Goal: Transaction & Acquisition: Purchase product/service

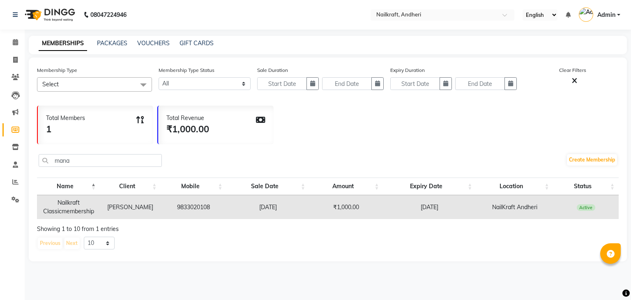
select select
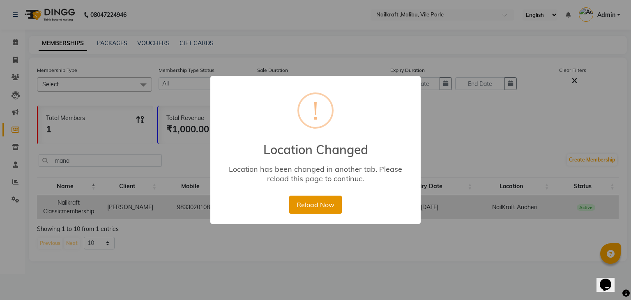
click at [323, 206] on button "Reload Now" at bounding box center [315, 204] width 52 height 18
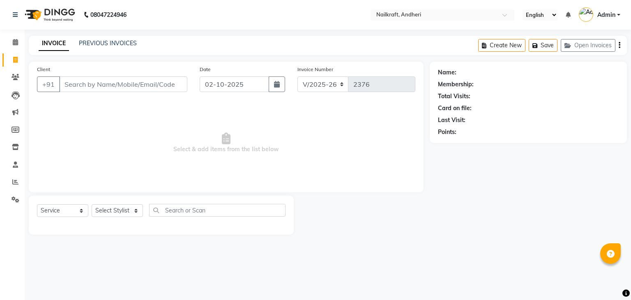
select select "6081"
select select "service"
click at [96, 45] on link "PREVIOUS INVOICES" at bounding box center [108, 42] width 58 height 7
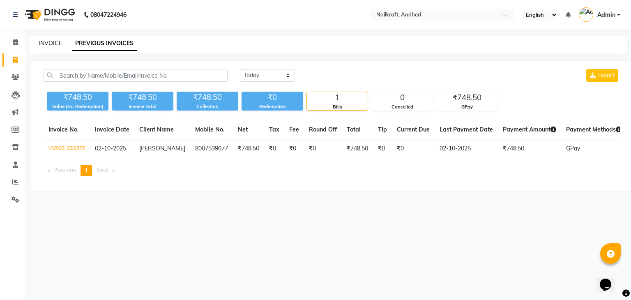
click at [51, 41] on link "INVOICE" at bounding box center [50, 42] width 23 height 7
select select "service"
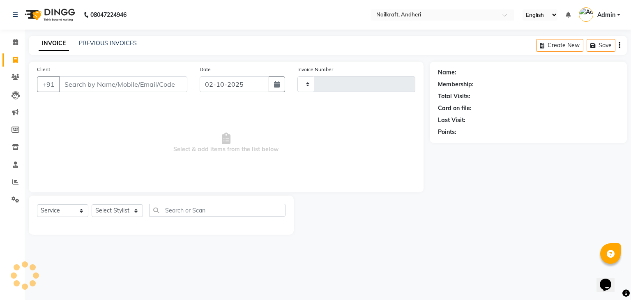
click at [117, 81] on input "Client" at bounding box center [123, 84] width 128 height 16
type input "2376"
select select "6081"
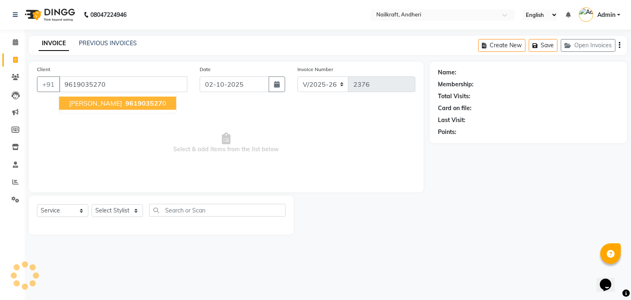
type input "9619035270"
select select "1: Object"
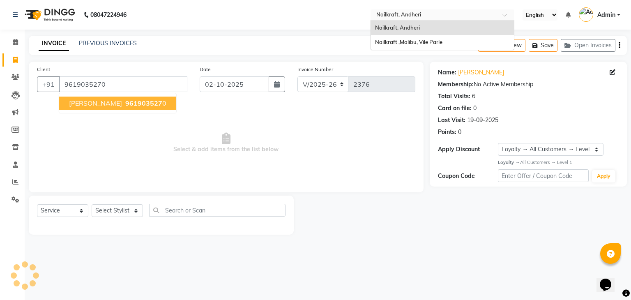
click at [467, 14] on input "text" at bounding box center [433, 15] width 119 height 8
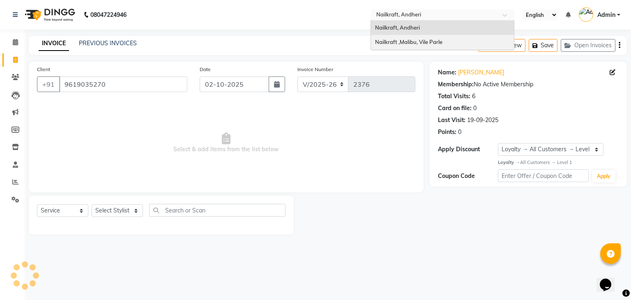
click at [443, 39] on div "Nailkraft ,Malibu, Vile Parle" at bounding box center [442, 42] width 143 height 15
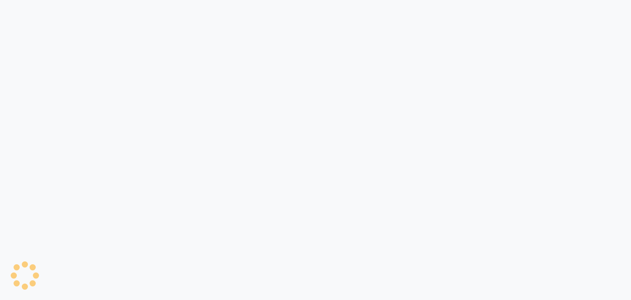
select select "service"
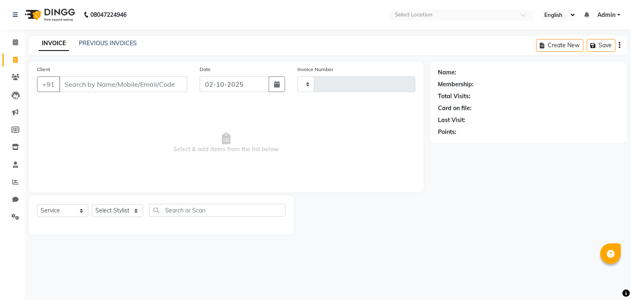
select select "en"
type input "0161"
select select "8988"
click at [15, 78] on icon at bounding box center [15, 77] width 8 height 6
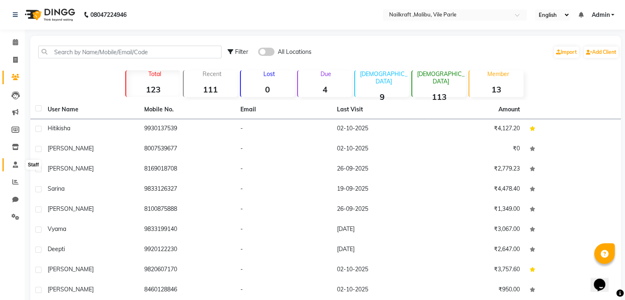
click at [15, 165] on icon at bounding box center [15, 164] width 5 height 6
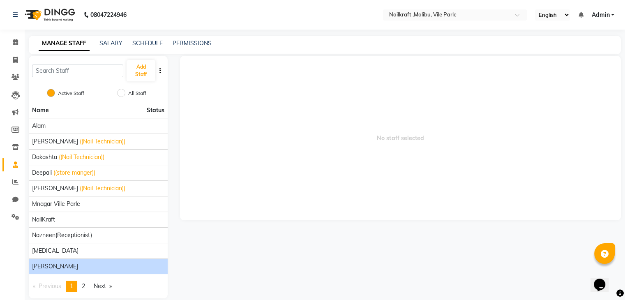
scroll to position [10, 0]
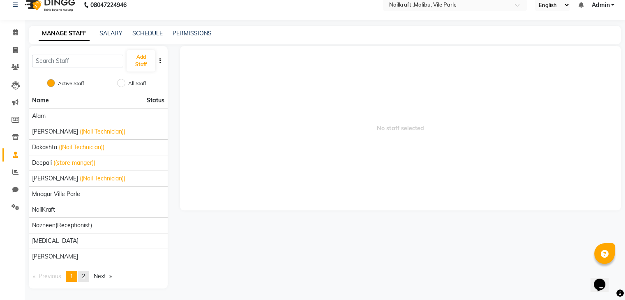
click at [87, 275] on link "page 2" at bounding box center [83, 276] width 11 height 11
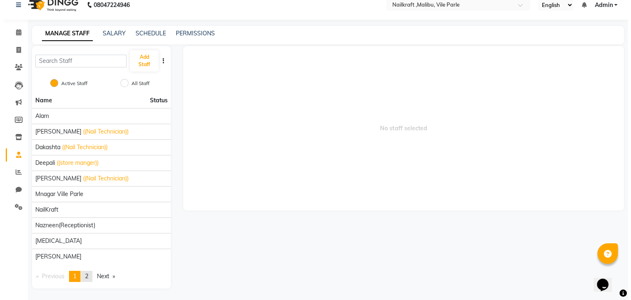
scroll to position [0, 0]
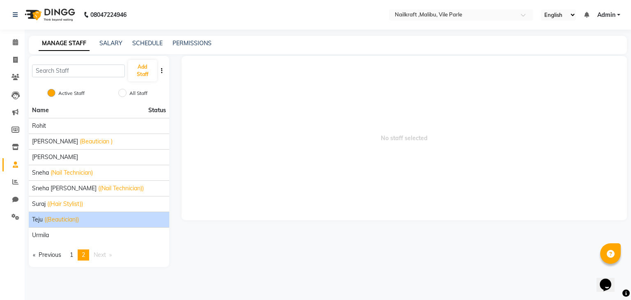
click at [36, 219] on span "Teju" at bounding box center [37, 219] width 11 height 9
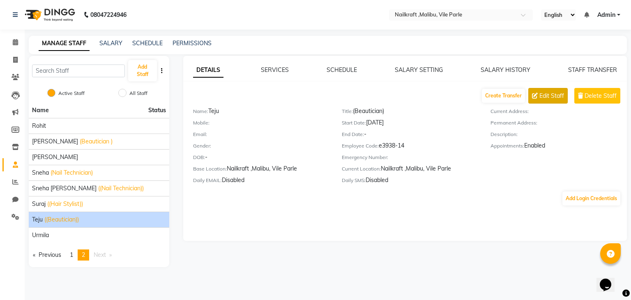
click at [544, 94] on span "Edit Staff" at bounding box center [551, 96] width 25 height 9
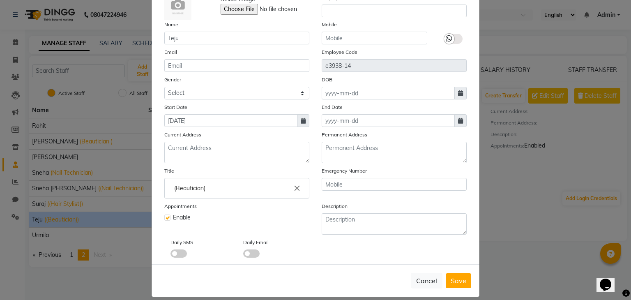
scroll to position [66, 0]
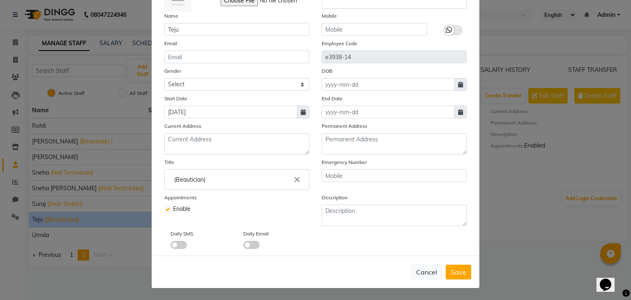
click at [250, 245] on span at bounding box center [251, 245] width 16 height 8
click at [243, 246] on input "checkbox" at bounding box center [243, 246] width 0 height 0
click at [172, 244] on span at bounding box center [178, 245] width 16 height 8
click at [170, 246] on input "checkbox" at bounding box center [170, 246] width 0 height 0
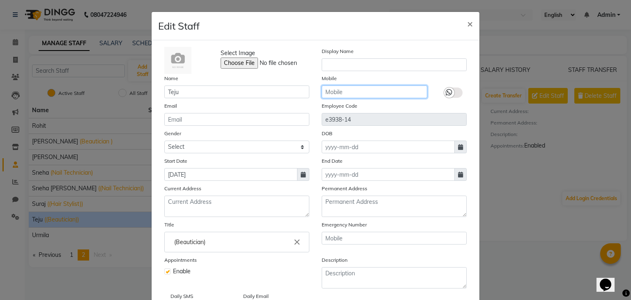
click at [410, 94] on input "text" at bounding box center [374, 91] width 106 height 13
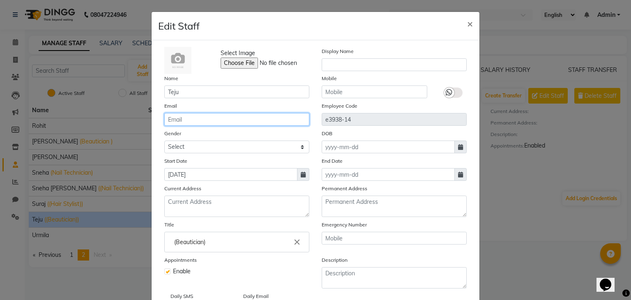
click at [174, 122] on input "email" at bounding box center [236, 119] width 145 height 13
click at [448, 91] on icon at bounding box center [449, 92] width 7 height 7
click at [0, 0] on input "checkbox" at bounding box center [0, 0] width 0 height 0
click at [446, 94] on label at bounding box center [453, 92] width 18 height 10
click at [0, 0] on input "checkbox" at bounding box center [0, 0] width 0 height 0
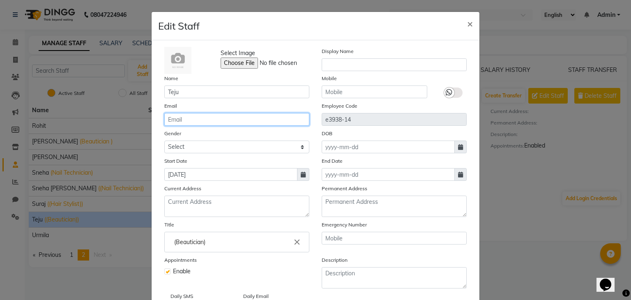
click at [185, 119] on input "email" at bounding box center [236, 119] width 145 height 13
click at [173, 119] on input "email" at bounding box center [236, 119] width 145 height 13
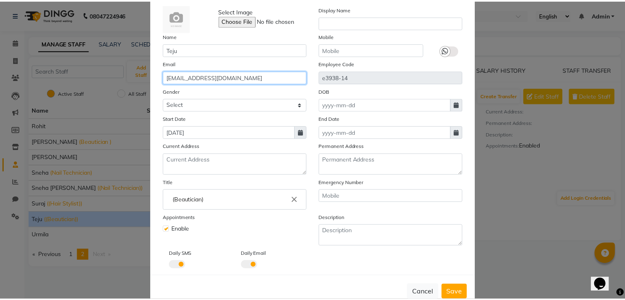
scroll to position [66, 0]
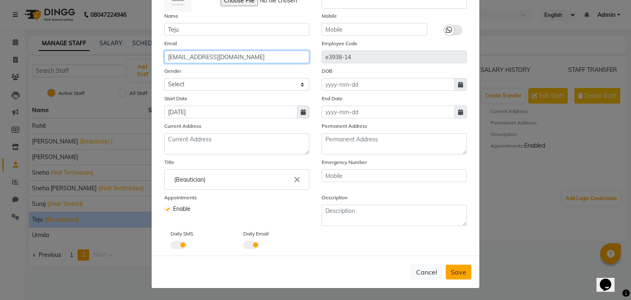
type input "tejummudliyar@gmail.com"
click at [454, 269] on span "Save" at bounding box center [458, 272] width 16 height 8
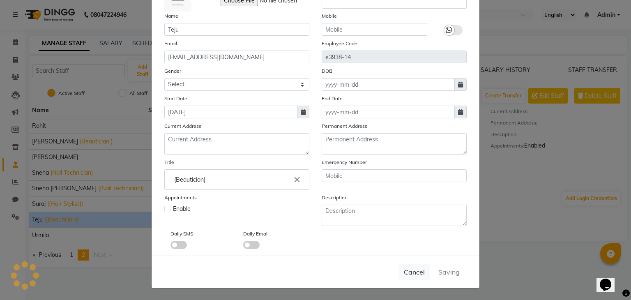
checkbox input "false"
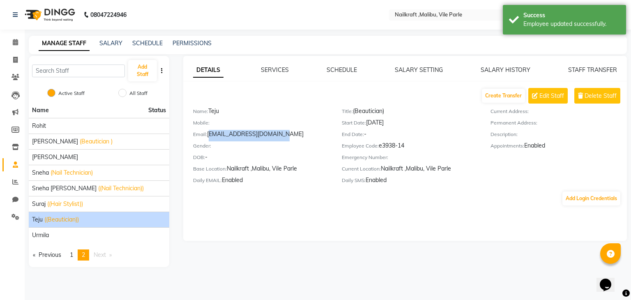
drag, startPoint x: 209, startPoint y: 135, endPoint x: 289, endPoint y: 140, distance: 80.2
click at [289, 140] on div "Email: tejummudliyar@gmail.com" at bounding box center [261, 135] width 136 height 11
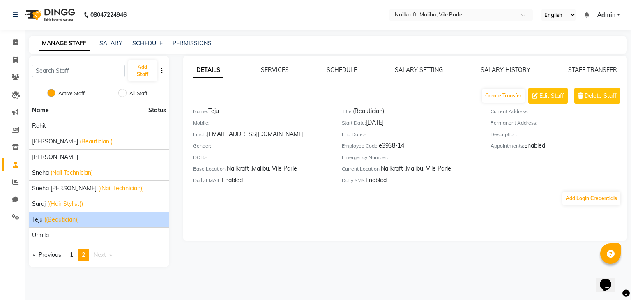
click at [335, 235] on div "DETAILS SERVICES SCHEDULE SALARY SETTING SALARY HISTORY STAFF TRANSFER Create T…" at bounding box center [405, 148] width 444 height 185
click at [16, 216] on icon at bounding box center [15, 217] width 8 height 6
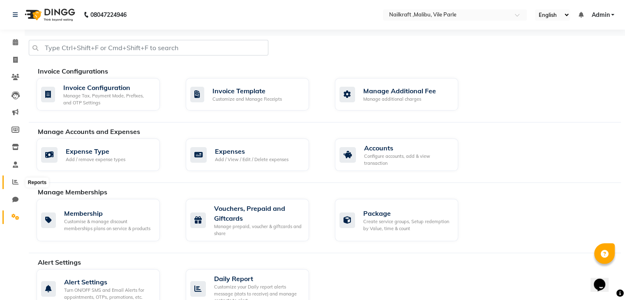
click at [16, 183] on icon at bounding box center [15, 182] width 6 height 6
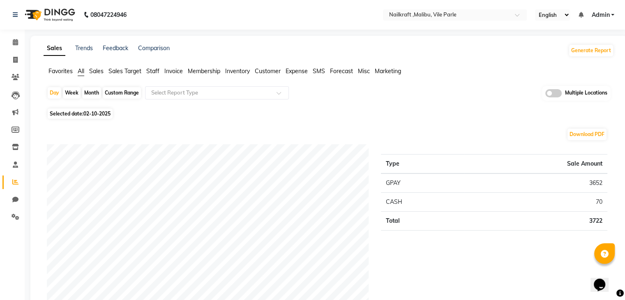
click at [96, 71] on span "Sales" at bounding box center [96, 70] width 14 height 7
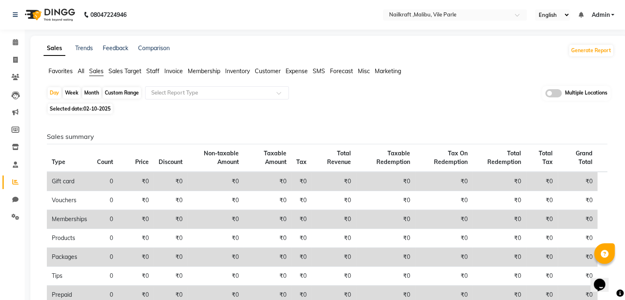
click at [155, 73] on span "Staff" at bounding box center [152, 70] width 13 height 7
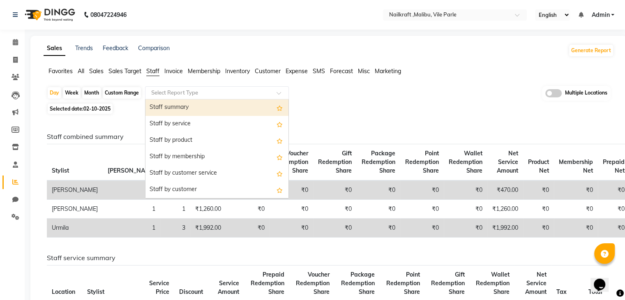
click at [161, 93] on input "text" at bounding box center [208, 93] width 118 height 8
click at [121, 91] on div "Custom Range" at bounding box center [122, 92] width 38 height 11
select select "10"
select select "2025"
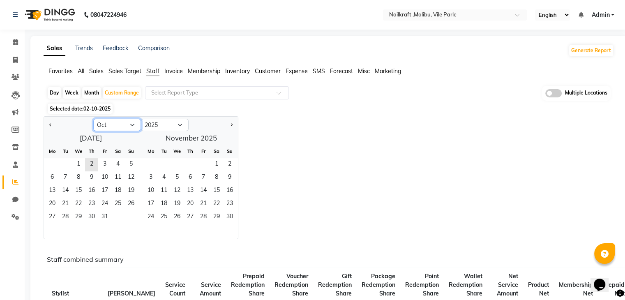
click at [111, 123] on select "Jan Feb Mar Apr May Jun Jul Aug Sep Oct Nov Dec" at bounding box center [117, 125] width 48 height 12
select select "9"
click at [93, 119] on select "Jan Feb Mar Apr May Jun Jul Aug Sep Oct Nov Dec" at bounding box center [117, 125] width 48 height 12
click at [51, 161] on span "1" at bounding box center [52, 164] width 13 height 13
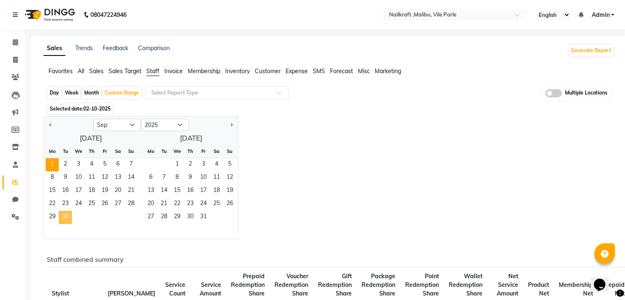
click at [63, 214] on span "30" at bounding box center [65, 217] width 13 height 13
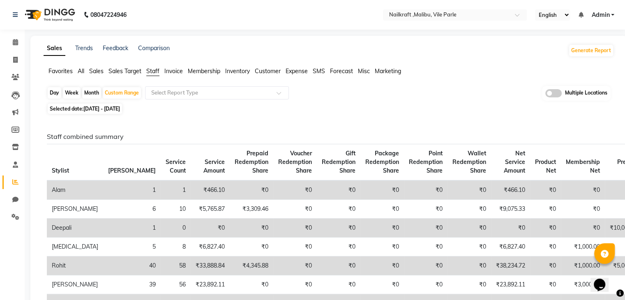
click at [120, 107] on span "01-09-2025 - 30-09-2025" at bounding box center [101, 109] width 37 height 6
select select "9"
select select "2025"
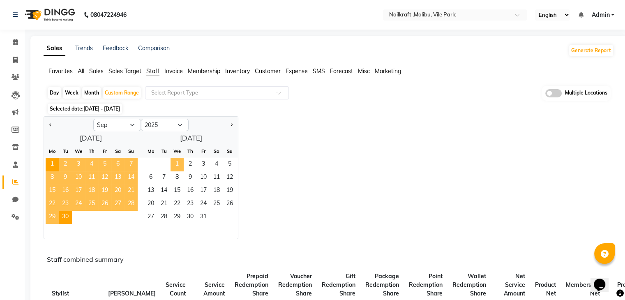
click at [175, 161] on span "1" at bounding box center [176, 164] width 13 height 13
select select "10"
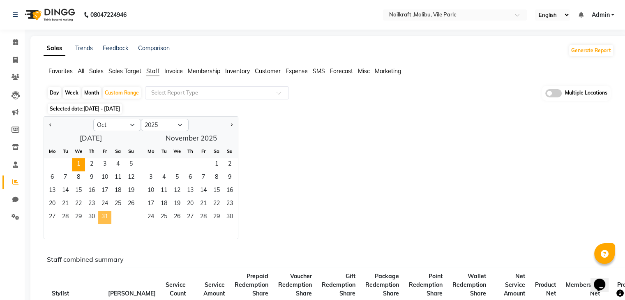
click at [109, 218] on span "31" at bounding box center [104, 217] width 13 height 13
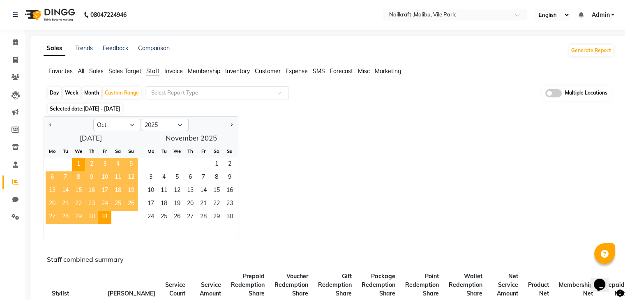
click at [289, 206] on div "Jan Feb Mar Apr May Jun Jul Aug Sep Oct Nov Dec 2015 2016 2017 2018 2019 2020 2…" at bounding box center [329, 177] width 570 height 123
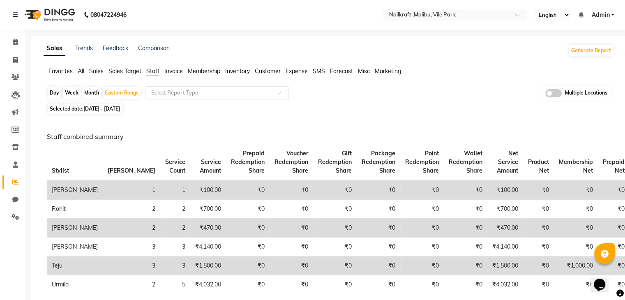
click at [120, 108] on span "01-10-2025 - 31-10-2025" at bounding box center [101, 109] width 37 height 6
select select "10"
select select "2025"
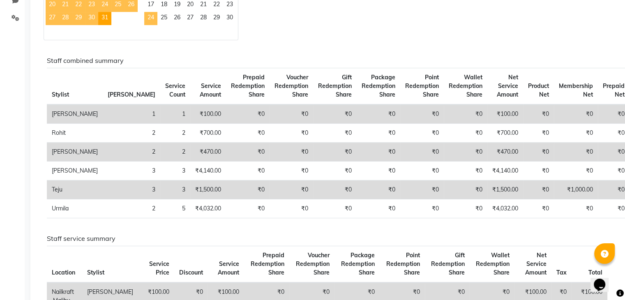
scroll to position [200, 0]
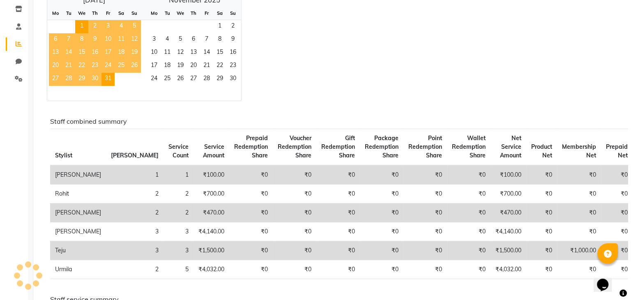
scroll to position [0, 0]
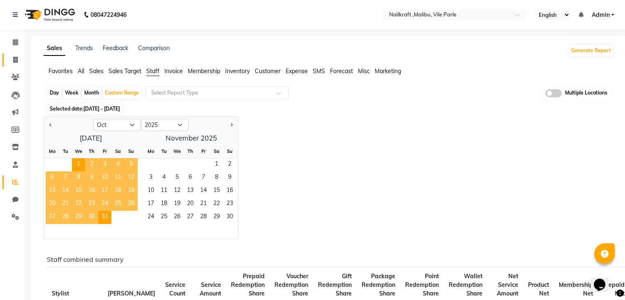
click at [14, 65] on link "Invoice" at bounding box center [12, 60] width 20 height 14
select select "service"
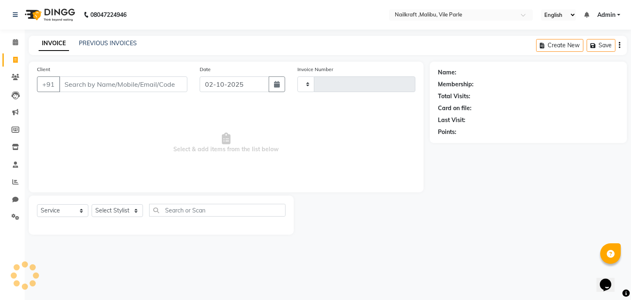
type input "0161"
select select "8988"
click at [97, 45] on link "PREVIOUS INVOICES" at bounding box center [108, 42] width 58 height 7
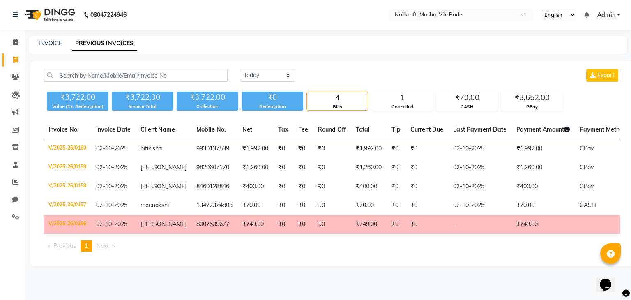
click at [209, 223] on td "8007539677" at bounding box center [214, 224] width 46 height 19
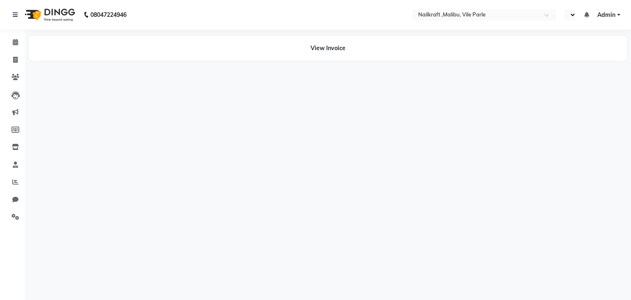
select select "en"
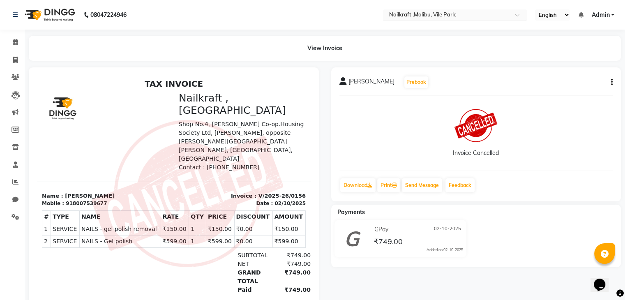
click at [451, 11] on div "× Nailkraft ,Malibu, Vile Parle" at bounding box center [421, 15] width 67 height 8
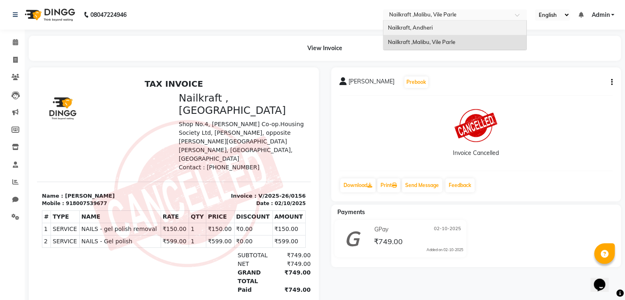
click at [446, 30] on div "Nailkraft, Andheri" at bounding box center [454, 28] width 143 height 15
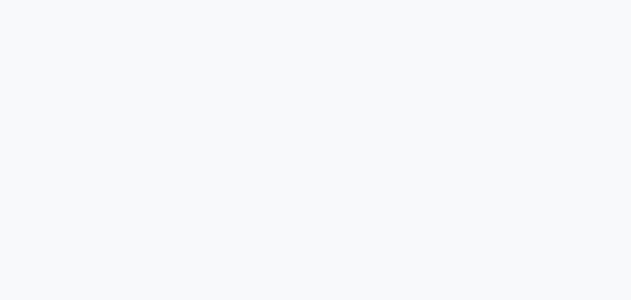
select select
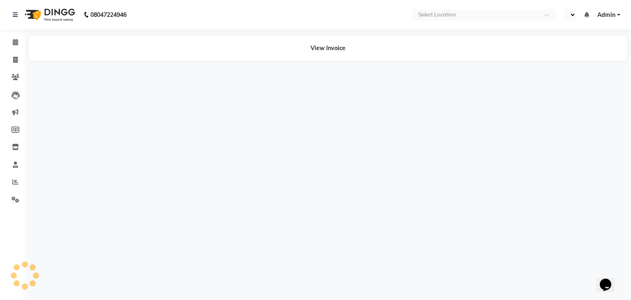
select select "en"
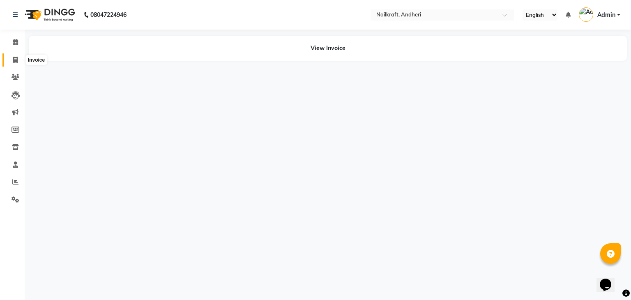
click at [15, 62] on icon at bounding box center [15, 60] width 5 height 6
select select "service"
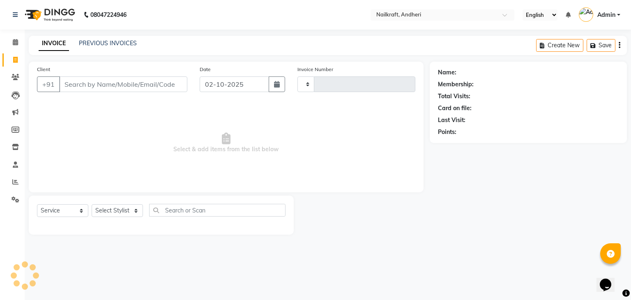
type input "2376"
select select "6081"
click at [107, 87] on input "Client" at bounding box center [123, 84] width 128 height 16
click at [135, 85] on input "Client" at bounding box center [123, 84] width 128 height 16
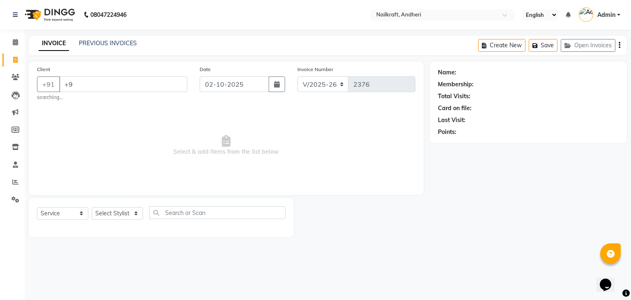
type input "+"
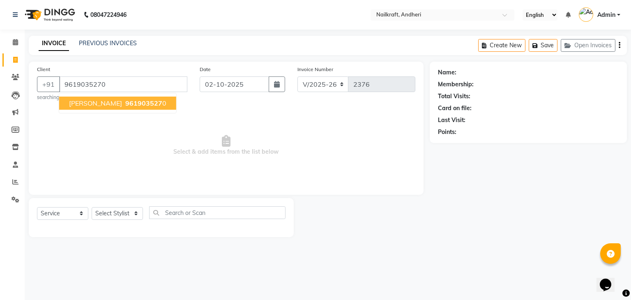
type input "9619035270"
select select "1: Object"
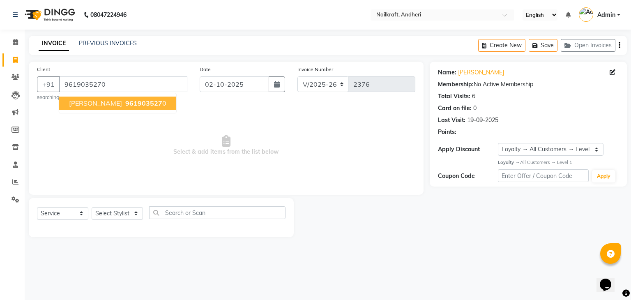
click at [130, 99] on span "961903527" at bounding box center [143, 103] width 37 height 8
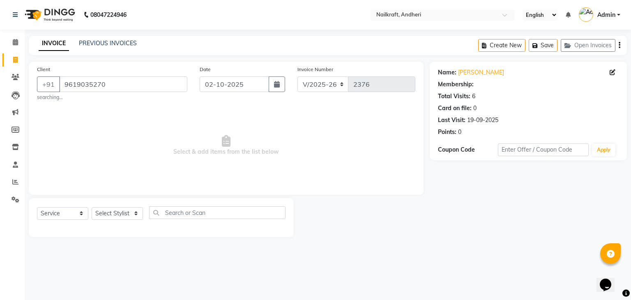
select select "1: Object"
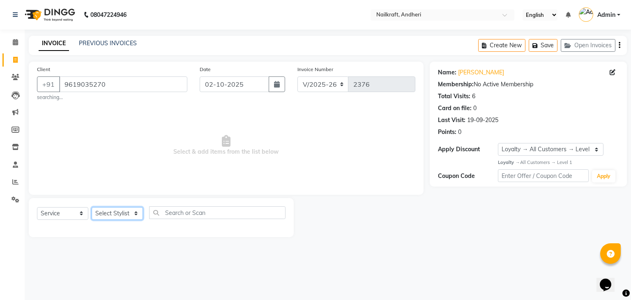
click at [116, 220] on select "Select Stylist Aarti [PERSON_NAME] [PERSON_NAME] [PERSON_NAME] NailKraft [MEDIC…" at bounding box center [117, 213] width 51 height 13
click at [226, 137] on icon at bounding box center [226, 140] width 9 height 11
click at [115, 211] on select "Select Stylist Aarti [PERSON_NAME] [PERSON_NAME] [PERSON_NAME] NailKraft [MEDIC…" at bounding box center [117, 213] width 51 height 13
select select "88169"
click at [92, 207] on select "Select Stylist Aarti [PERSON_NAME] [PERSON_NAME] [PERSON_NAME] NailKraft [MEDIC…" at bounding box center [117, 213] width 51 height 13
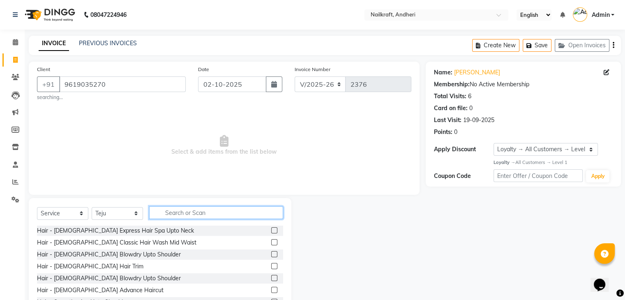
click at [173, 214] on input "text" at bounding box center [216, 212] width 134 height 13
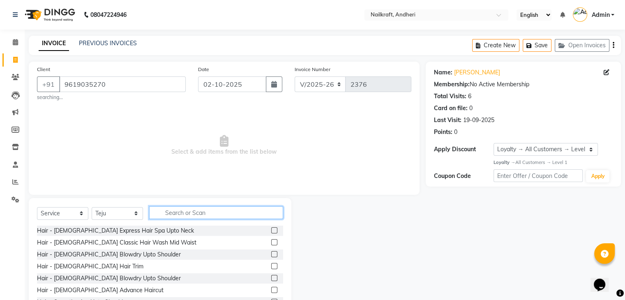
click at [173, 214] on input "text" at bounding box center [216, 212] width 134 height 13
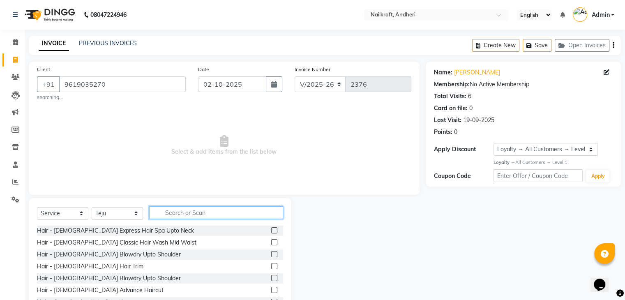
click at [173, 214] on input "text" at bounding box center [216, 212] width 134 height 13
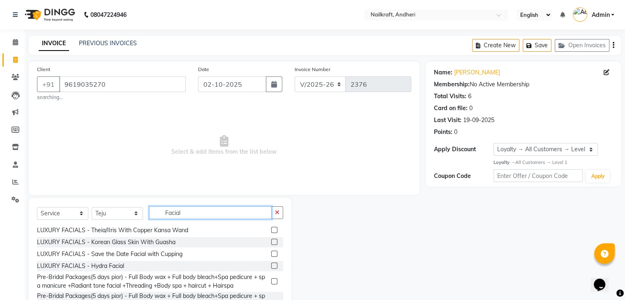
scroll to position [90, 0]
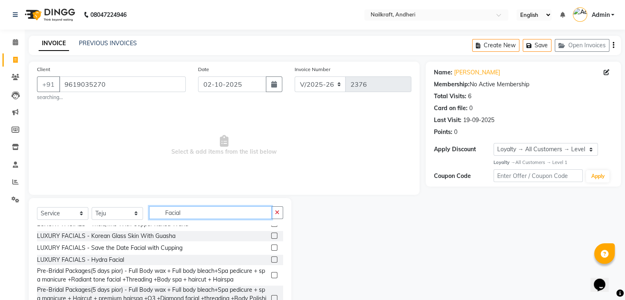
type input "Facial"
click at [271, 235] on label at bounding box center [274, 235] width 6 height 6
click at [271, 235] on input "checkbox" at bounding box center [273, 235] width 5 height 5
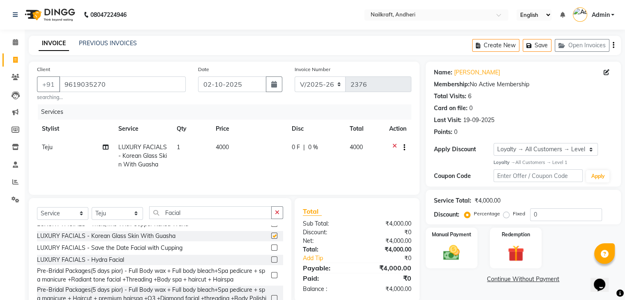
checkbox input "false"
click at [193, 217] on input "Facial" at bounding box center [210, 212] width 122 height 13
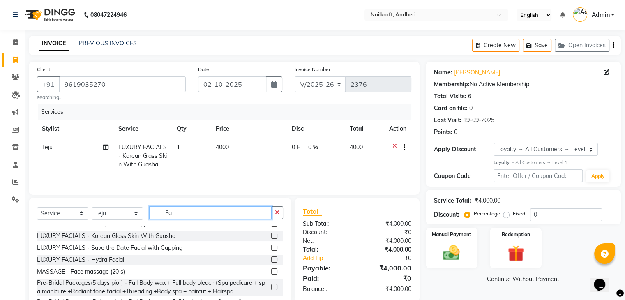
type input "F"
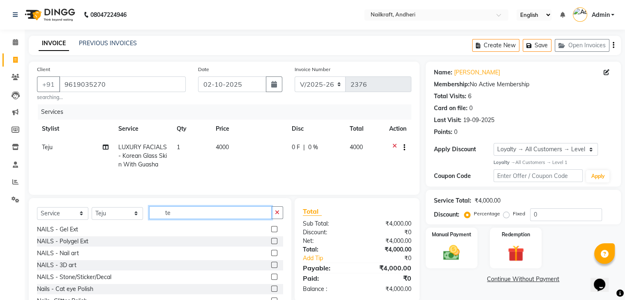
scroll to position [0, 0]
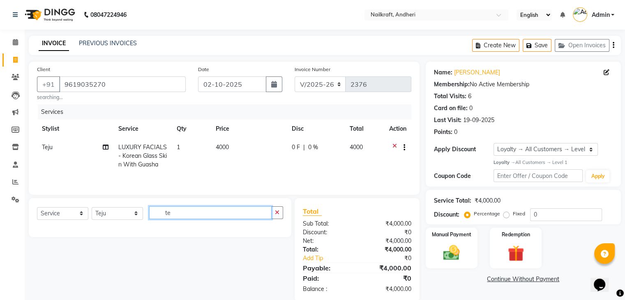
type input "t"
type input "d"
type input "D"
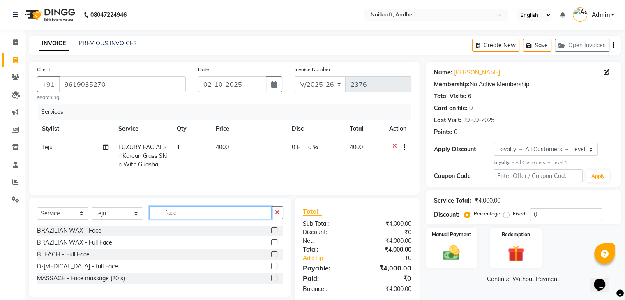
type input "face"
click at [273, 264] on div at bounding box center [277, 266] width 12 height 10
click at [274, 266] on label at bounding box center [274, 266] width 6 height 6
click at [274, 266] on input "checkbox" at bounding box center [273, 266] width 5 height 5
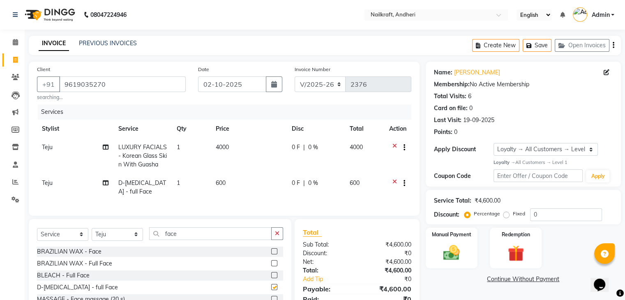
checkbox input "false"
click at [185, 239] on input "face" at bounding box center [210, 233] width 122 height 13
type input "f"
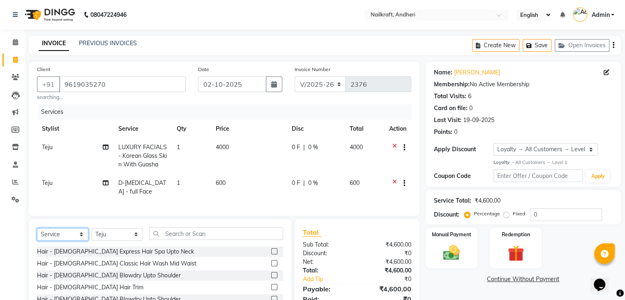
click at [47, 241] on select "Select Service Product Membership Package Voucher Prepaid Gift Card" at bounding box center [62, 234] width 51 height 13
click at [37, 234] on select "Select Service Product Membership Package Voucher Prepaid Gift Card" at bounding box center [62, 234] width 51 height 13
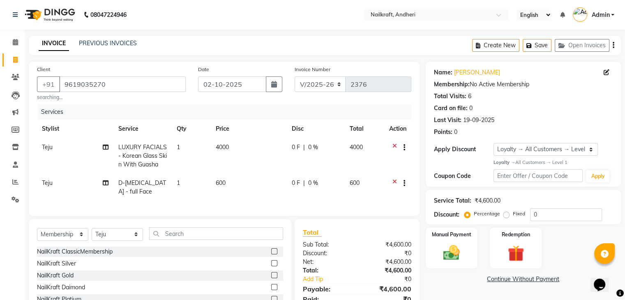
click at [271, 254] on label at bounding box center [274, 251] width 6 height 6
click at [271, 254] on input "checkbox" at bounding box center [273, 251] width 5 height 5
select select "select"
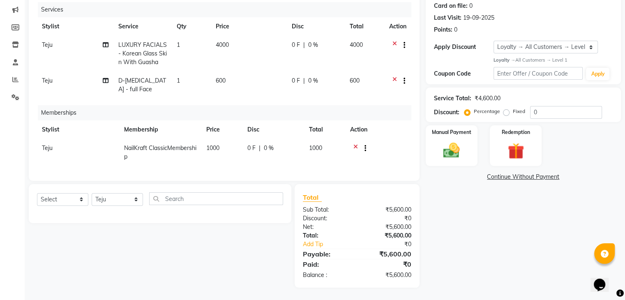
scroll to position [109, 0]
click at [186, 195] on input "text" at bounding box center [216, 198] width 134 height 13
type input "gel pol"
click at [53, 201] on select "Select Service Product Package Voucher Prepaid Gift Card" at bounding box center [62, 199] width 51 height 13
select select "service"
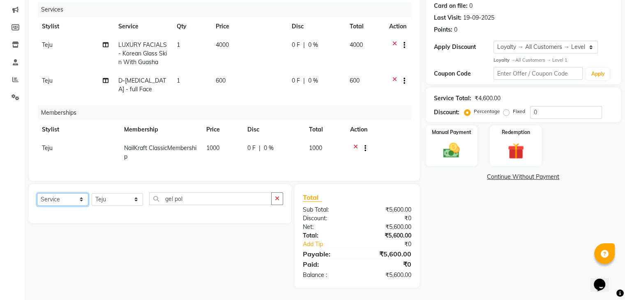
click at [37, 193] on select "Select Service Product Package Voucher Prepaid Gift Card" at bounding box center [62, 199] width 51 height 13
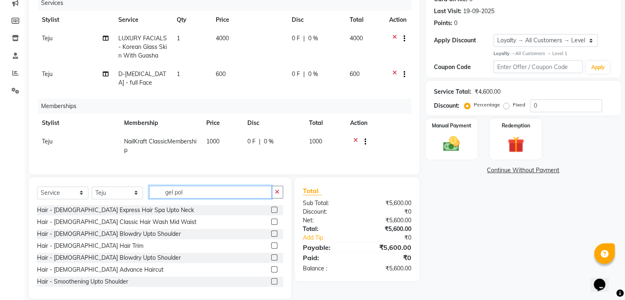
click at [191, 198] on input "gel pol" at bounding box center [210, 192] width 122 height 13
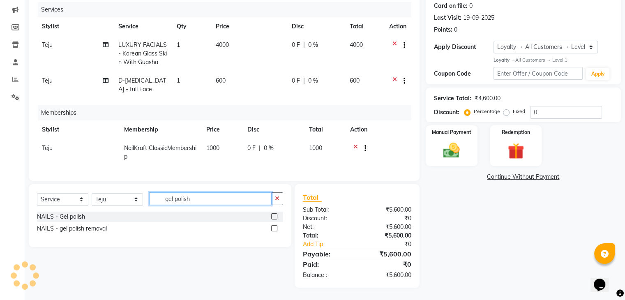
type input "gel polish"
click at [274, 216] on label at bounding box center [274, 216] width 6 height 6
click at [274, 216] on input "checkbox" at bounding box center [273, 216] width 5 height 5
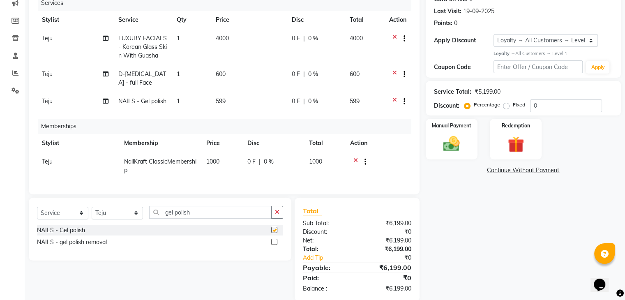
checkbox input "false"
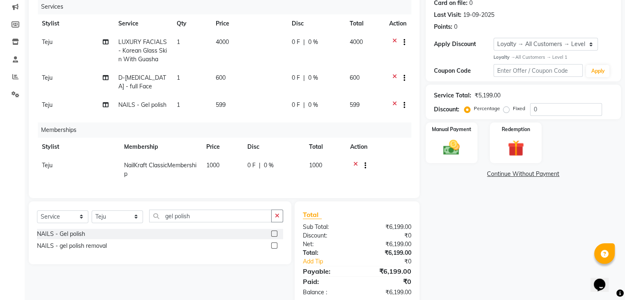
scroll to position [77, 0]
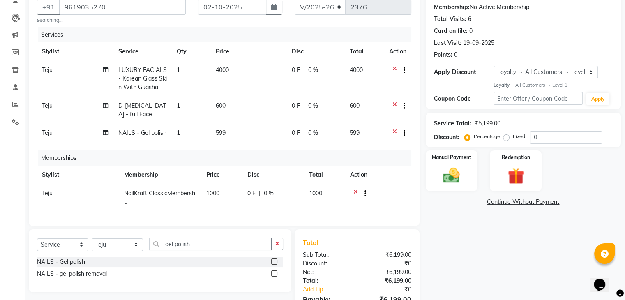
click at [288, 134] on td "0 F | 0 %" at bounding box center [316, 134] width 58 height 20
select select "88169"
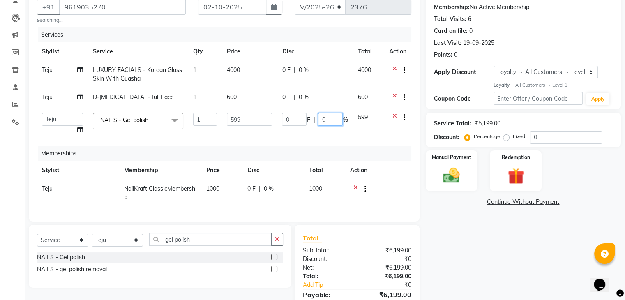
click at [320, 119] on input "0" at bounding box center [330, 119] width 25 height 13
type input "20"
click at [300, 68] on div "0 F | 0 %" at bounding box center [315, 70] width 66 height 9
select select "88169"
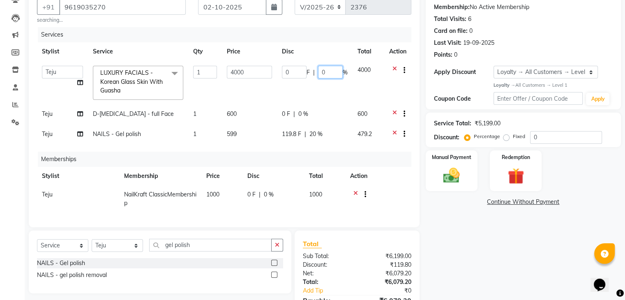
click at [319, 74] on input "0" at bounding box center [330, 72] width 25 height 13
type input "20"
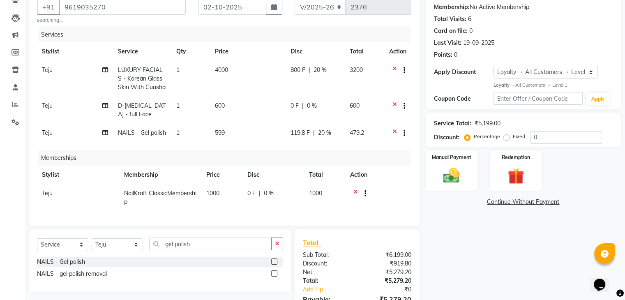
click at [310, 109] on td "0 F | 0 %" at bounding box center [314, 109] width 59 height 27
select select "88169"
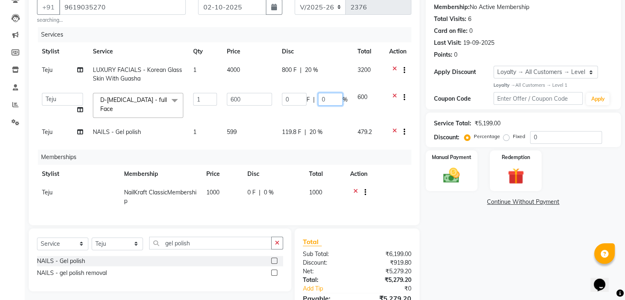
click at [322, 98] on input "0" at bounding box center [330, 99] width 25 height 13
type input "10"
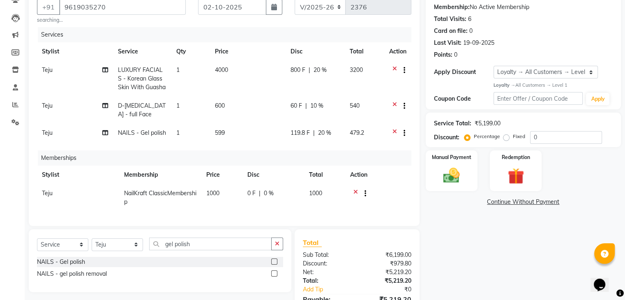
click at [521, 268] on div "Name: [PERSON_NAME] Membership: No Active Membership Total Visits: 6 Card on fi…" at bounding box center [525, 158] width 201 height 348
click at [322, 113] on td "60 F | 10 %" at bounding box center [314, 109] width 59 height 27
select select "88169"
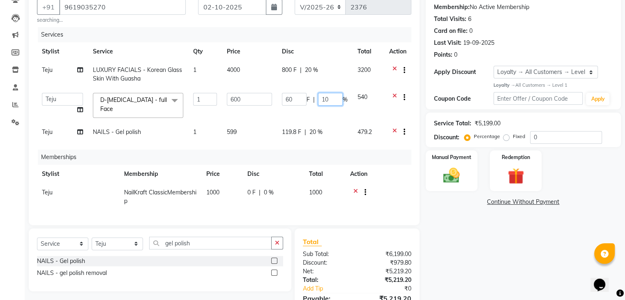
click at [327, 98] on input "10" at bounding box center [330, 99] width 25 height 13
type input "1"
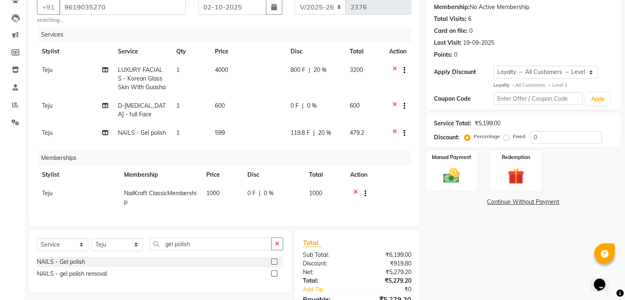
click at [294, 108] on span "0 F" at bounding box center [294, 105] width 8 height 9
select select "88169"
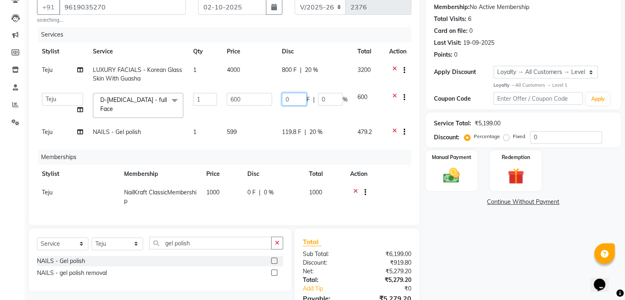
click at [294, 103] on input "0" at bounding box center [294, 99] width 25 height 13
type input "100"
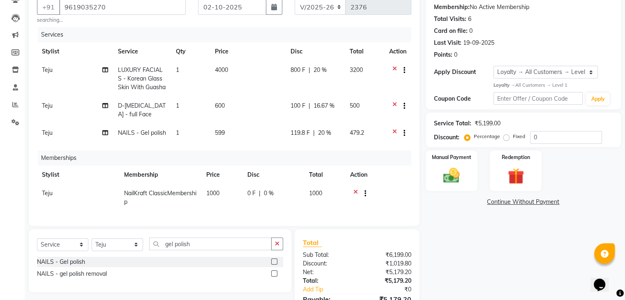
click at [484, 232] on div "Name: [PERSON_NAME] Membership: No Active Membership Total Visits: 6 Card on fi…" at bounding box center [525, 158] width 201 height 348
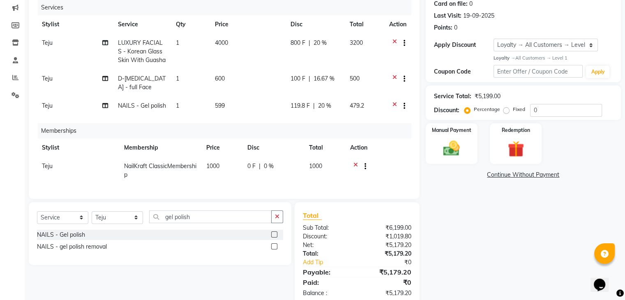
scroll to position [129, 0]
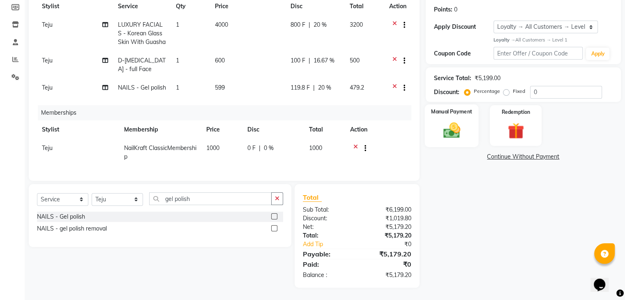
click at [471, 120] on div "Manual Payment" at bounding box center [451, 125] width 54 height 42
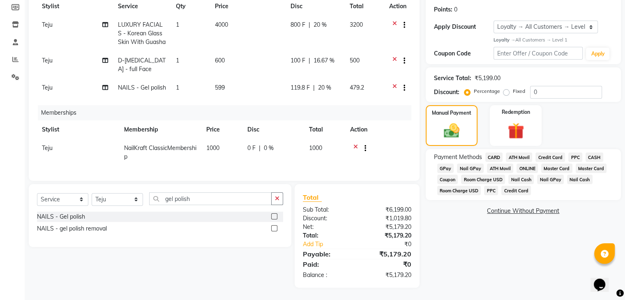
drag, startPoint x: 450, startPoint y: 160, endPoint x: 447, endPoint y: 165, distance: 5.4
click at [447, 165] on span "GPay" at bounding box center [445, 167] width 17 height 9
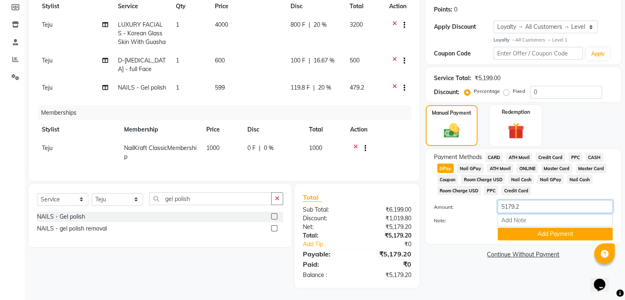
click at [525, 203] on input "5179.2" at bounding box center [554, 206] width 115 height 13
type input "5"
click at [589, 152] on span "CASH" at bounding box center [594, 156] width 18 height 9
click at [530, 201] on input "5179.2" at bounding box center [554, 206] width 115 height 13
type input "5"
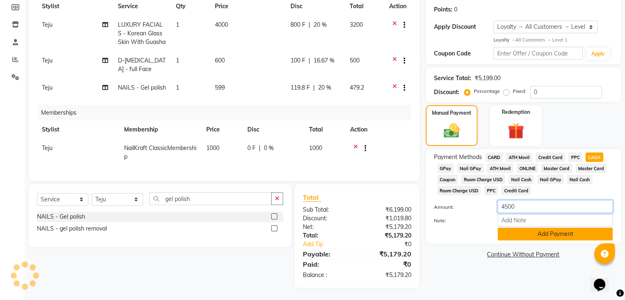
type input "4500"
click at [558, 230] on button "Add Payment" at bounding box center [554, 233] width 115 height 13
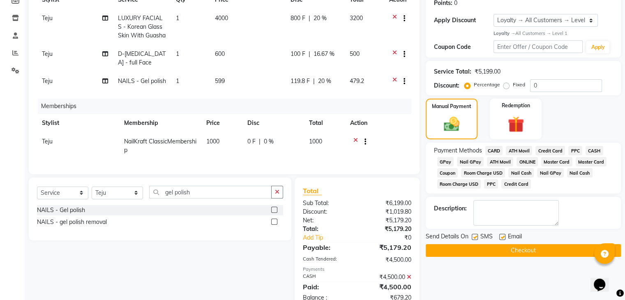
click at [450, 163] on span "GPay" at bounding box center [445, 161] width 17 height 9
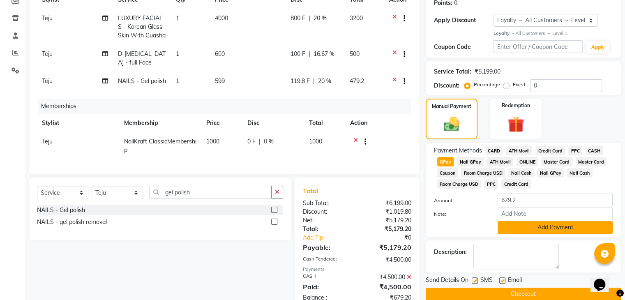
click at [535, 230] on button "Add Payment" at bounding box center [554, 227] width 115 height 13
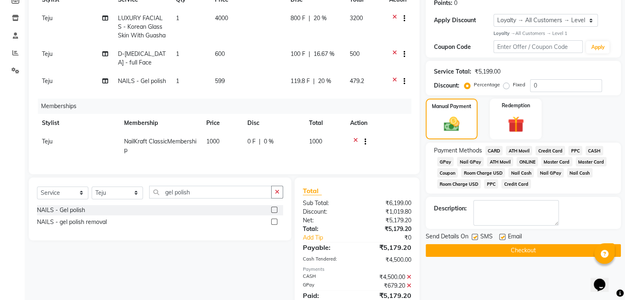
click at [524, 252] on button "Checkout" at bounding box center [522, 250] width 195 height 13
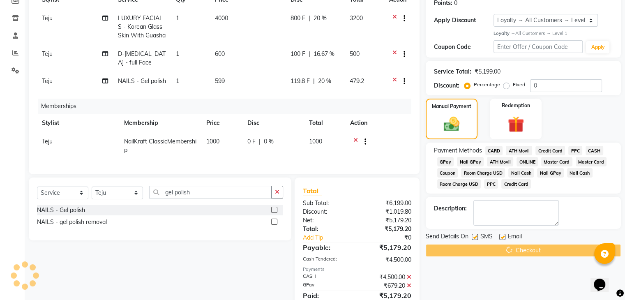
scroll to position [129, 0]
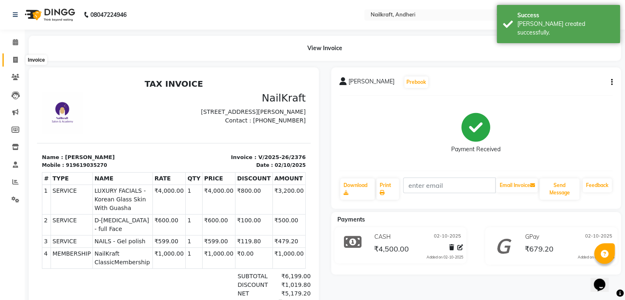
click at [17, 60] on icon at bounding box center [15, 60] width 5 height 6
select select "service"
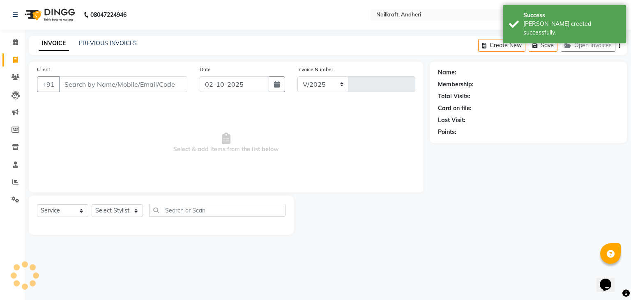
select select "6081"
type input "2377"
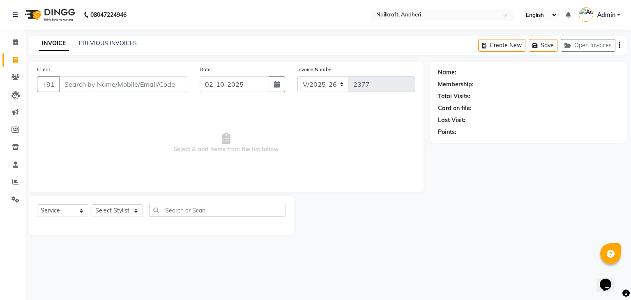
click at [100, 86] on input "Client" at bounding box center [123, 84] width 128 height 16
type input "9137576251"
click at [176, 81] on span "Add Client" at bounding box center [166, 84] width 32 height 8
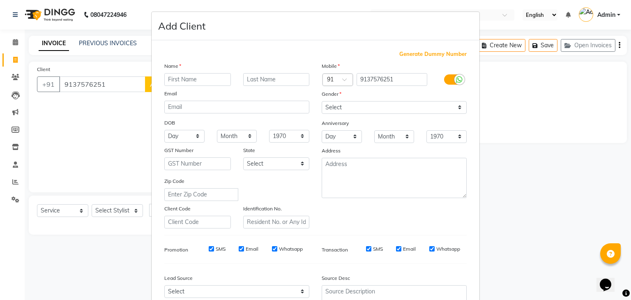
click at [186, 77] on input "text" at bounding box center [197, 79] width 67 height 13
type input "A"
type input "[PERSON_NAME]"
click at [355, 107] on select "Select [DEMOGRAPHIC_DATA] [DEMOGRAPHIC_DATA] Other Prefer Not To Say" at bounding box center [393, 107] width 145 height 13
click at [321, 101] on select "Select [DEMOGRAPHIC_DATA] [DEMOGRAPHIC_DATA] Other Prefer Not To Say" at bounding box center [393, 107] width 145 height 13
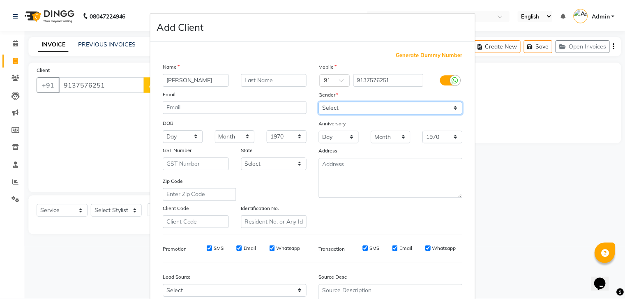
scroll to position [83, 0]
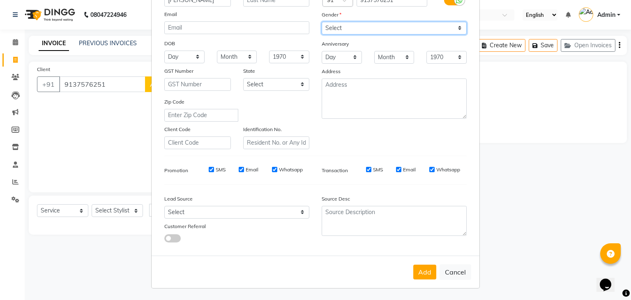
click at [340, 22] on select "Select [DEMOGRAPHIC_DATA] [DEMOGRAPHIC_DATA] Other Prefer Not To Say" at bounding box center [393, 28] width 145 height 13
select select "[DEMOGRAPHIC_DATA]"
click at [321, 22] on select "Select [DEMOGRAPHIC_DATA] [DEMOGRAPHIC_DATA] Other Prefer Not To Say" at bounding box center [393, 28] width 145 height 13
click at [423, 269] on button "Add" at bounding box center [424, 271] width 23 height 15
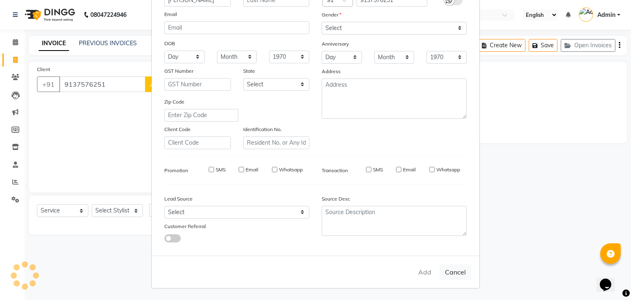
select select
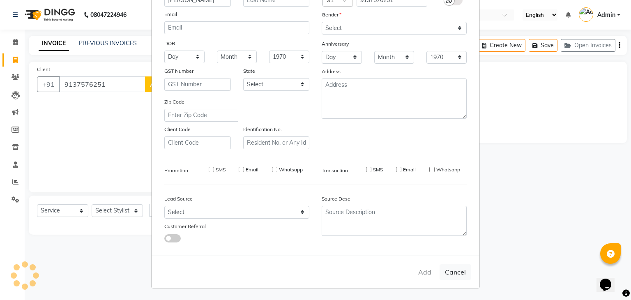
select select
checkbox input "false"
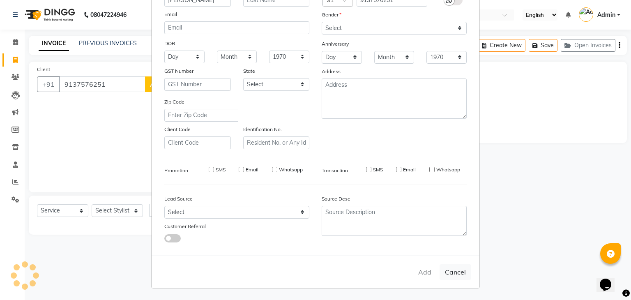
checkbox input "false"
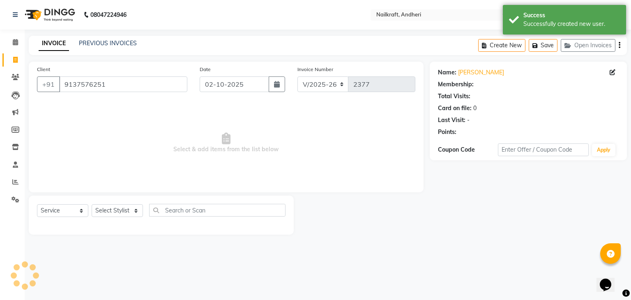
select select "1: Object"
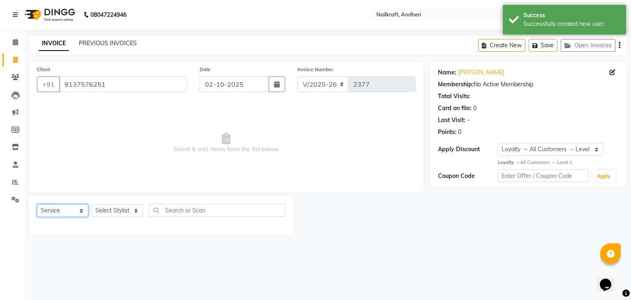
click at [59, 214] on select "Select Service Product Membership Package Voucher Prepaid Gift Card" at bounding box center [62, 210] width 51 height 13
click at [37, 204] on select "Select Service Product Membership Package Voucher Prepaid Gift Card" at bounding box center [62, 210] width 51 height 13
click at [124, 206] on select "Select Stylist Aarti [PERSON_NAME] [PERSON_NAME] [PERSON_NAME] NailKraft [MEDIC…" at bounding box center [117, 210] width 51 height 13
select select "67704"
click at [92, 204] on select "Select Stylist Aarti [PERSON_NAME] [PERSON_NAME] [PERSON_NAME] NailKraft [MEDIC…" at bounding box center [117, 210] width 51 height 13
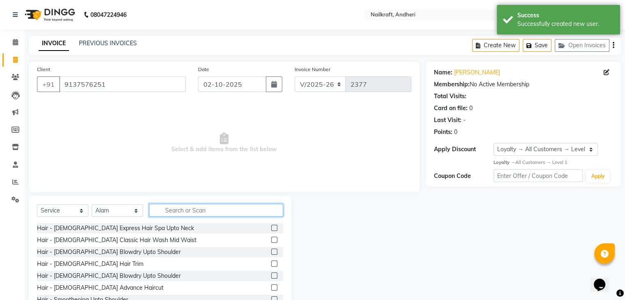
click at [181, 214] on input "text" at bounding box center [216, 210] width 134 height 13
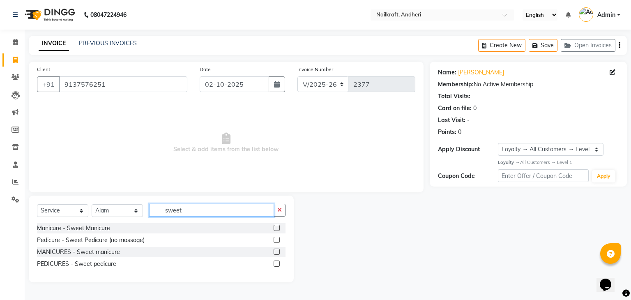
type input "sweet"
click at [276, 226] on label at bounding box center [276, 228] width 6 height 6
click at [276, 226] on input "checkbox" at bounding box center [275, 227] width 5 height 5
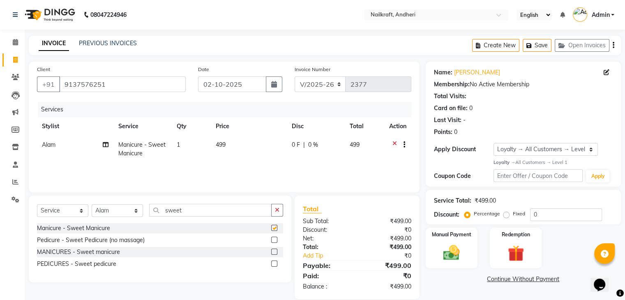
checkbox input "false"
click at [446, 239] on div "Manual Payment" at bounding box center [451, 248] width 54 height 42
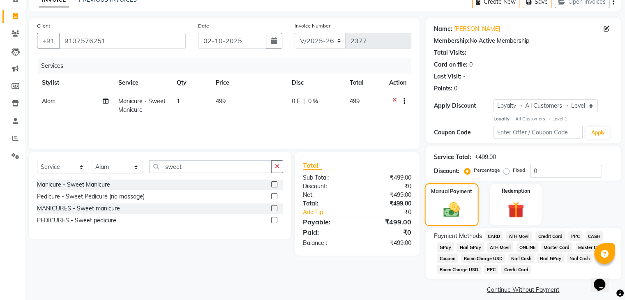
scroll to position [53, 0]
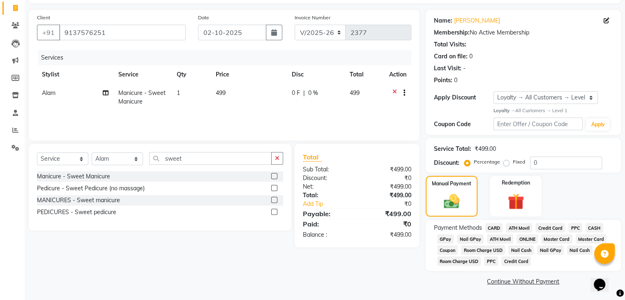
click at [491, 225] on span "CARD" at bounding box center [494, 227] width 18 height 9
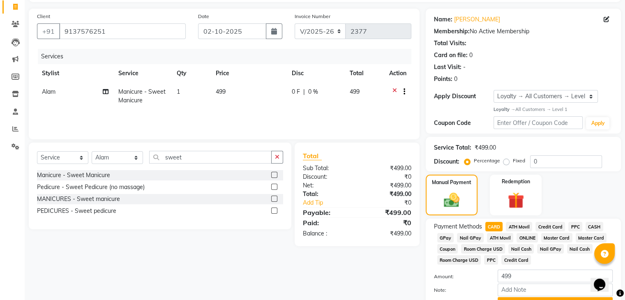
scroll to position [97, 0]
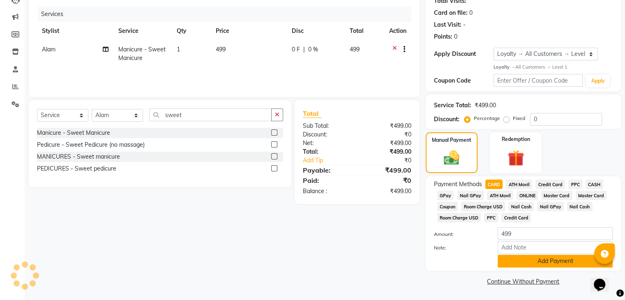
click at [517, 257] on button "Add Payment" at bounding box center [554, 261] width 115 height 13
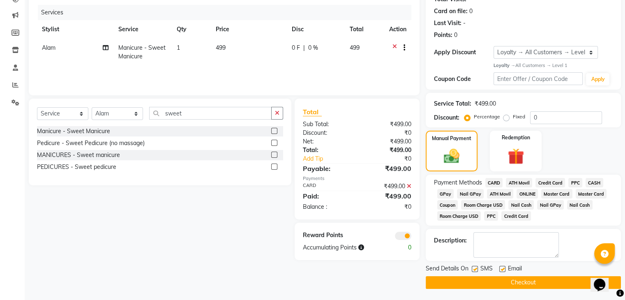
click at [464, 285] on button "Checkout" at bounding box center [522, 282] width 195 height 13
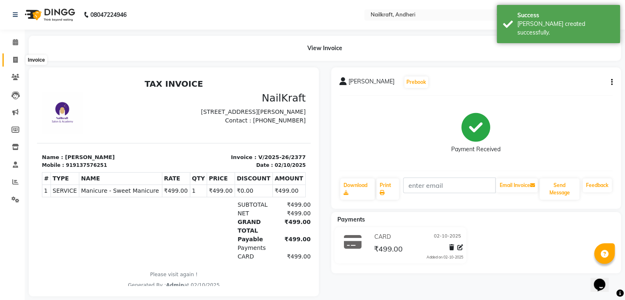
click at [15, 59] on icon at bounding box center [15, 60] width 5 height 6
select select "service"
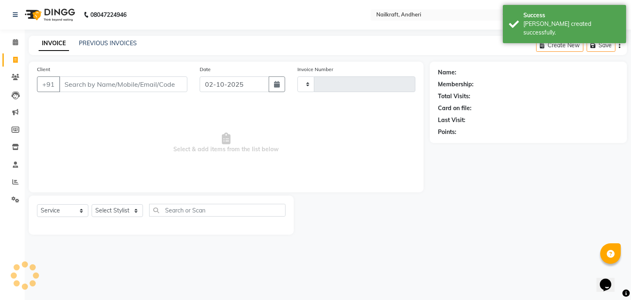
type input "2378"
select select "6081"
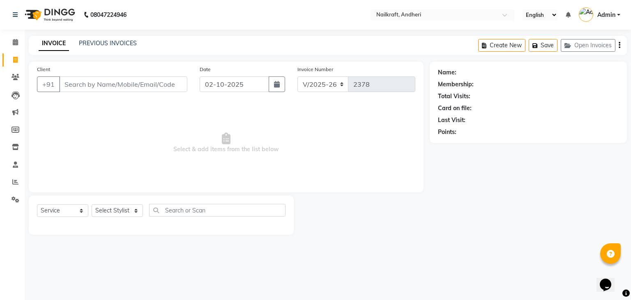
click at [101, 84] on input "Client" at bounding box center [123, 84] width 128 height 16
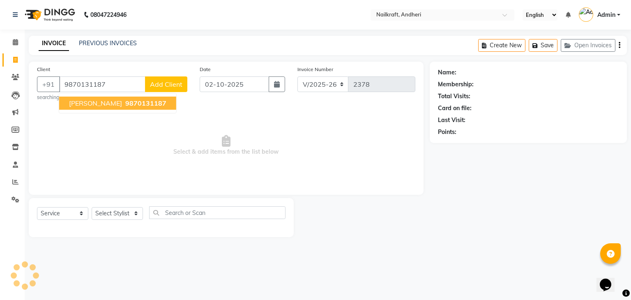
type input "9870131187"
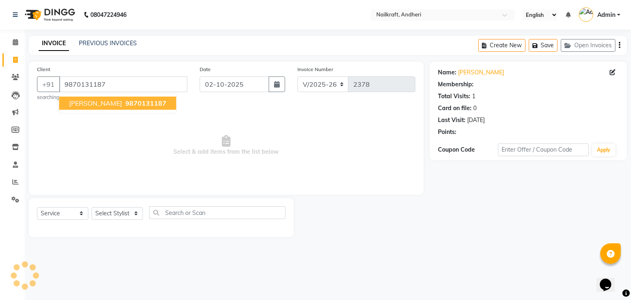
click at [125, 103] on span "9870131187" at bounding box center [145, 103] width 41 height 8
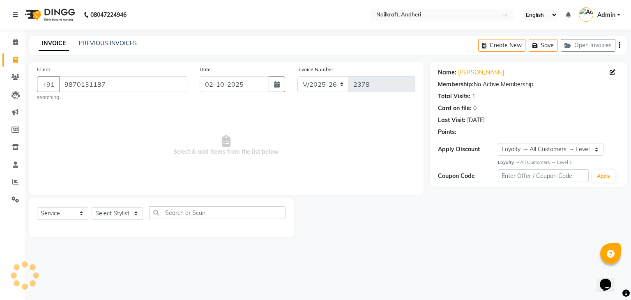
select select "1: Object"
click at [108, 220] on div "Select Service Product Membership Package Voucher Prepaid Gift Card Select Styl…" at bounding box center [161, 215] width 248 height 19
click at [108, 206] on div "Select Service Product Membership Package Voucher Prepaid Gift Card Select Styl…" at bounding box center [161, 217] width 265 height 39
click at [108, 213] on select "Select Stylist Aarti [PERSON_NAME] [PERSON_NAME] [PERSON_NAME] NailKraft [MEDIC…" at bounding box center [117, 213] width 51 height 13
select select "92124"
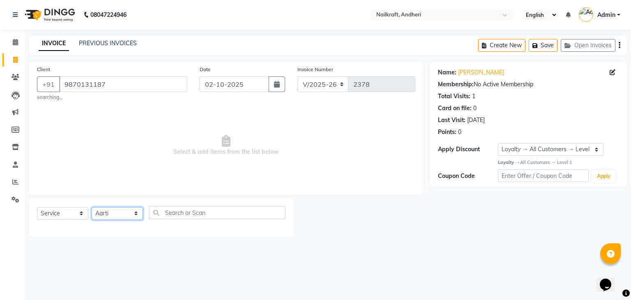
click at [92, 207] on select "Select Stylist Aarti [PERSON_NAME] [PERSON_NAME] [PERSON_NAME] NailKraft [MEDIC…" at bounding box center [117, 213] width 51 height 13
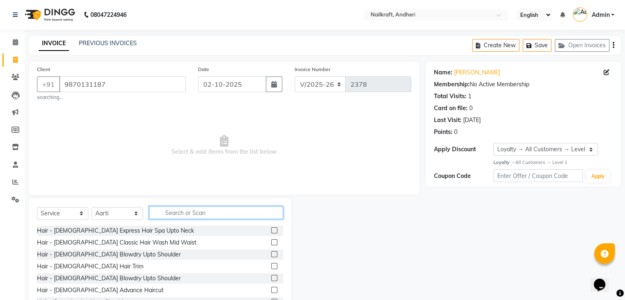
click at [197, 215] on input "text" at bounding box center [216, 212] width 134 height 13
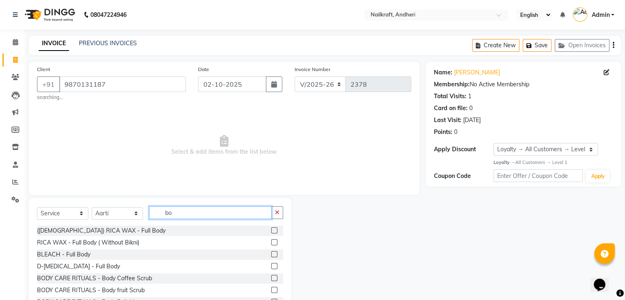
type input "b"
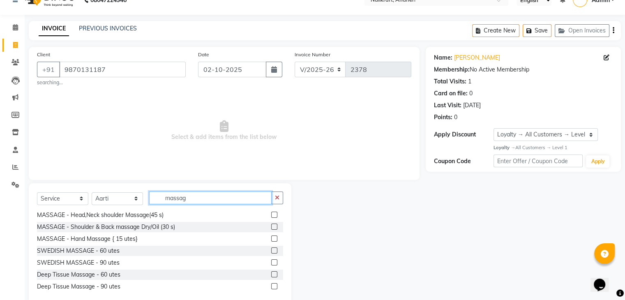
scroll to position [26, 0]
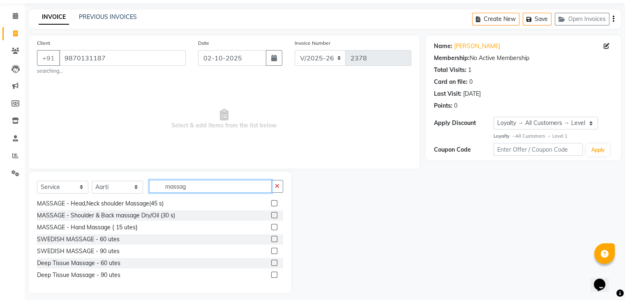
type input "massag"
click at [271, 241] on label at bounding box center [274, 239] width 6 height 6
click at [271, 241] on input "checkbox" at bounding box center [273, 239] width 5 height 5
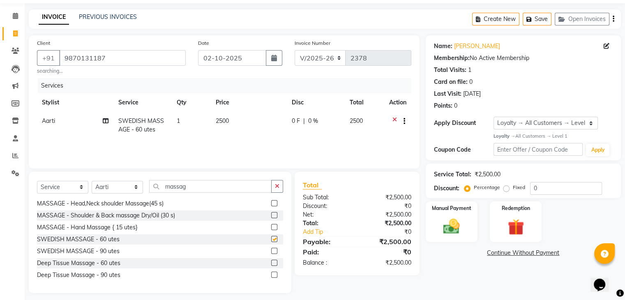
checkbox input "false"
click at [296, 114] on td "0 F | 0 %" at bounding box center [316, 125] width 58 height 27
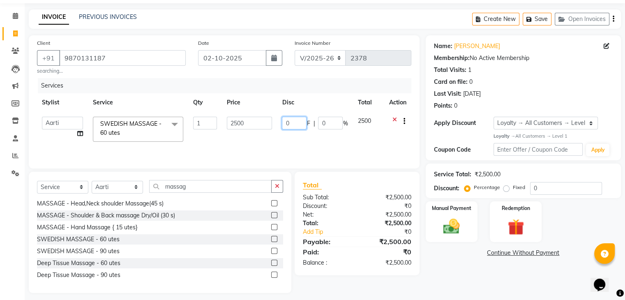
click at [292, 122] on input "0" at bounding box center [294, 123] width 25 height 13
type input "1000"
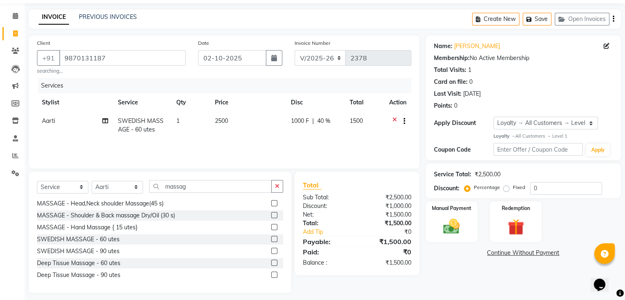
click at [442, 268] on div "Name: [PERSON_NAME] Membership: No Active Membership Total Visits: 1 Card on fi…" at bounding box center [525, 163] width 201 height 257
click at [463, 206] on label "Manual Payment" at bounding box center [451, 208] width 41 height 8
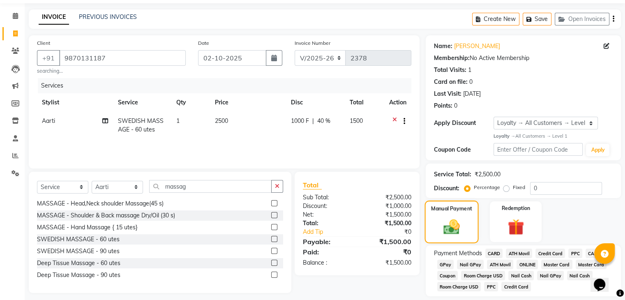
scroll to position [53, 0]
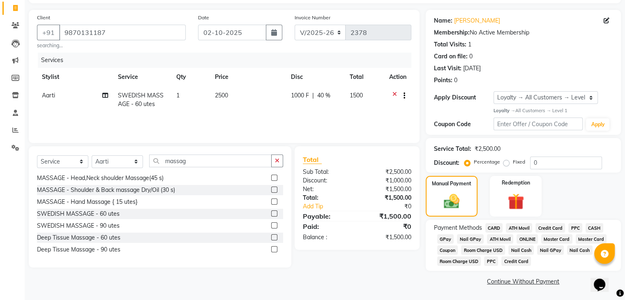
click at [596, 224] on span "CASH" at bounding box center [594, 227] width 18 height 9
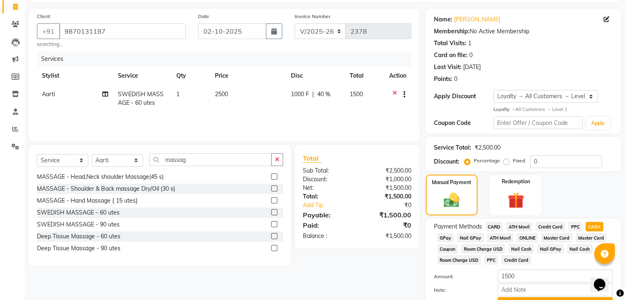
scroll to position [97, 0]
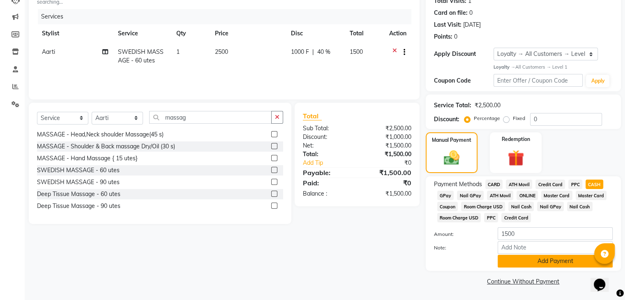
click at [537, 260] on button "Add Payment" at bounding box center [554, 261] width 115 height 13
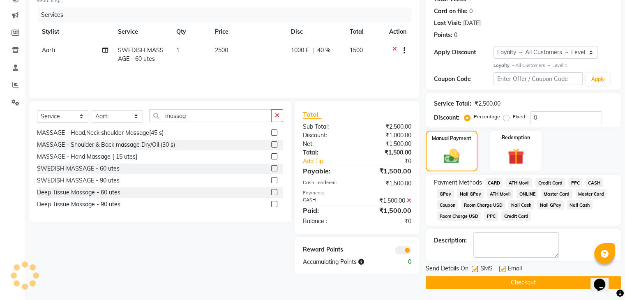
scroll to position [99, 0]
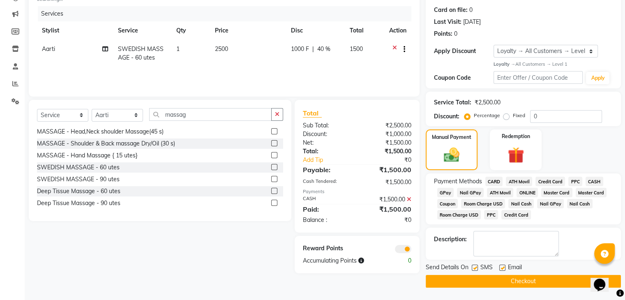
click at [509, 278] on button "Checkout" at bounding box center [522, 281] width 195 height 13
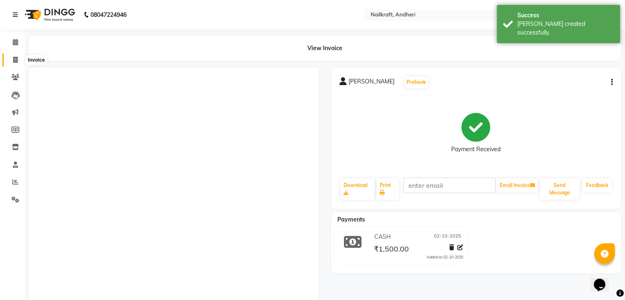
click at [13, 57] on icon at bounding box center [15, 60] width 5 height 6
select select "service"
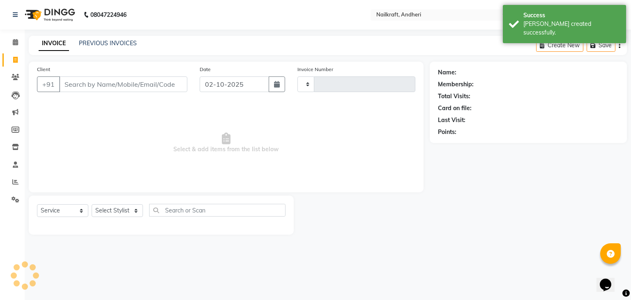
type input "2379"
select select "6081"
click at [82, 96] on div "Client +91" at bounding box center [112, 82] width 163 height 34
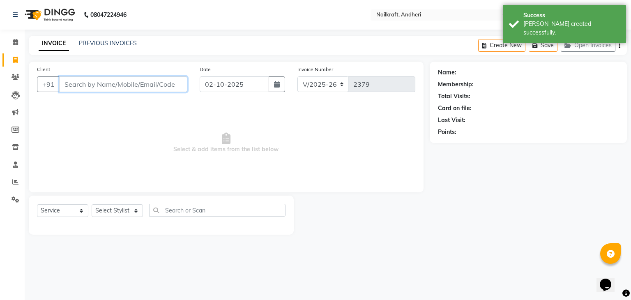
click at [79, 86] on input "Client" at bounding box center [123, 84] width 128 height 16
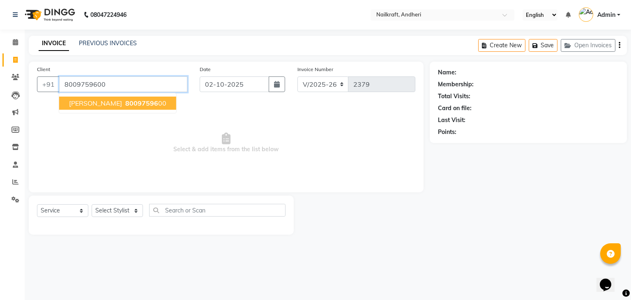
type input "8009759600"
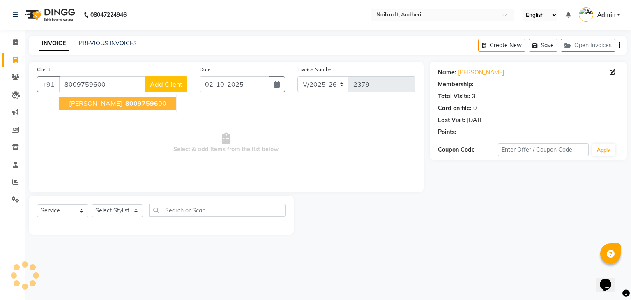
select select "1: Object"
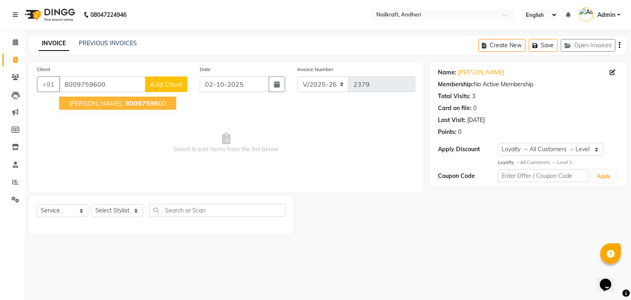
click at [84, 104] on span "[PERSON_NAME]" at bounding box center [95, 103] width 53 height 8
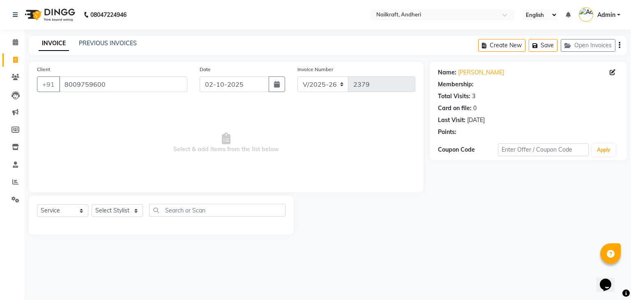
select select "1: Object"
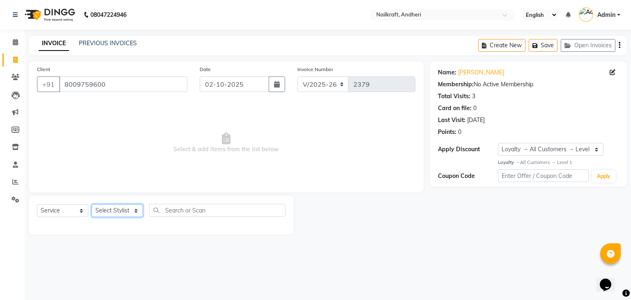
drag, startPoint x: 103, startPoint y: 216, endPoint x: 96, endPoint y: 211, distance: 8.9
click at [96, 211] on select "Select Stylist Aarti [PERSON_NAME] [PERSON_NAME] [PERSON_NAME] NailKraft [MEDIC…" at bounding box center [117, 210] width 51 height 13
select select "67704"
click at [92, 204] on select "Select Stylist Aarti [PERSON_NAME] [PERSON_NAME] [PERSON_NAME] NailKraft [MEDIC…" at bounding box center [117, 210] width 51 height 13
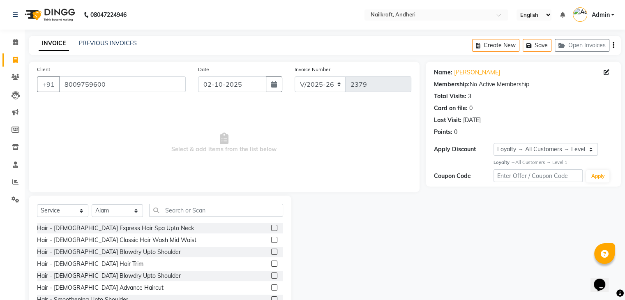
click at [185, 202] on div "Select Service Product Membership Package Voucher Prepaid Gift Card Select Styl…" at bounding box center [160, 255] width 262 height 121
click at [184, 207] on input "text" at bounding box center [216, 210] width 134 height 13
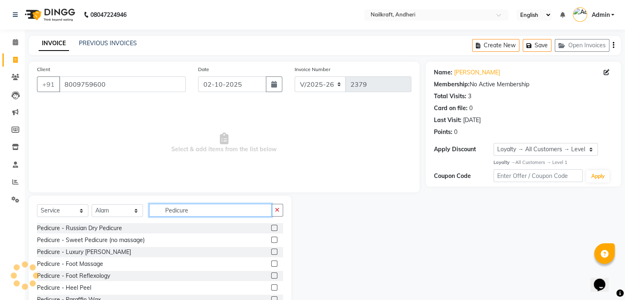
type input "Pedicure"
click at [271, 240] on label at bounding box center [274, 240] width 6 height 6
click at [271, 240] on input "checkbox" at bounding box center [273, 239] width 5 height 5
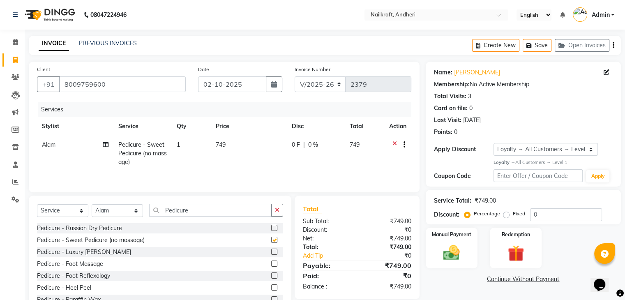
checkbox input "false"
click at [192, 206] on input "Pedicure" at bounding box center [210, 210] width 122 height 13
type input "P"
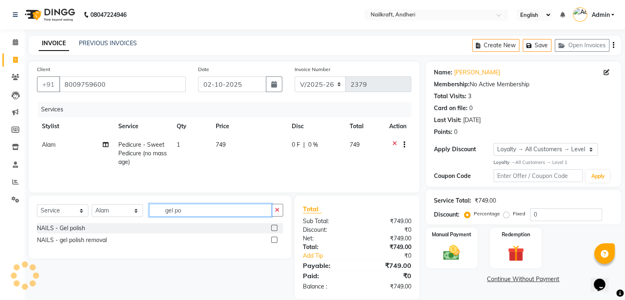
type input "gel po"
click at [275, 228] on label at bounding box center [274, 228] width 6 height 6
click at [275, 228] on input "checkbox" at bounding box center [273, 227] width 5 height 5
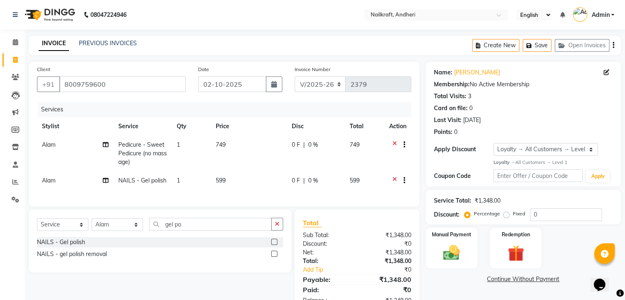
click at [275, 245] on label at bounding box center [274, 242] width 6 height 6
click at [275, 245] on input "checkbox" at bounding box center [273, 241] width 5 height 5
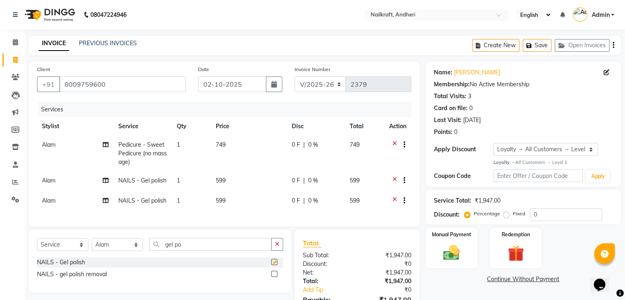
checkbox input "false"
click at [53, 202] on span "Alam" at bounding box center [49, 200] width 14 height 7
select select "67704"
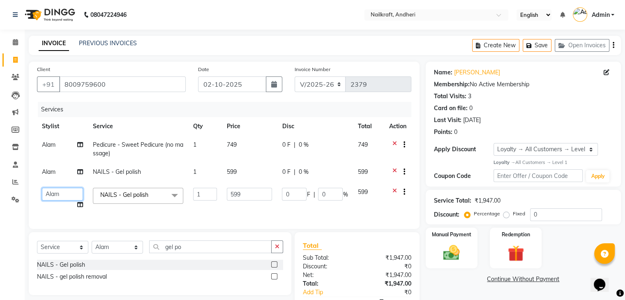
click at [54, 195] on select "[PERSON_NAME] [PERSON_NAME] [PERSON_NAME] [MEDICAL_DATA][PERSON_NAME] [PERSON_N…" at bounding box center [62, 194] width 41 height 13
select select "88169"
click at [464, 287] on div "Name: [PERSON_NAME] Membership: No Active Membership Total Visits: 3 Card on fi…" at bounding box center [525, 199] width 201 height 274
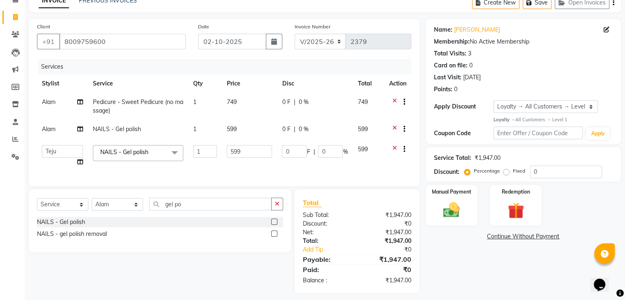
scroll to position [54, 0]
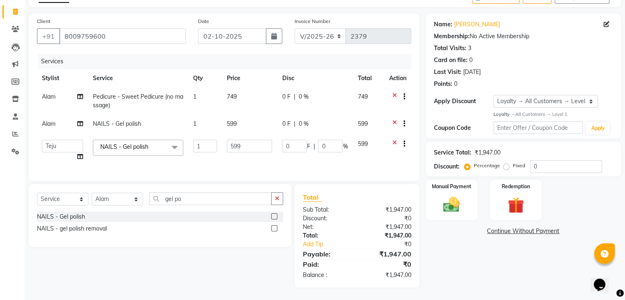
click at [286, 121] on span "0 F" at bounding box center [286, 123] width 8 height 9
select select "67704"
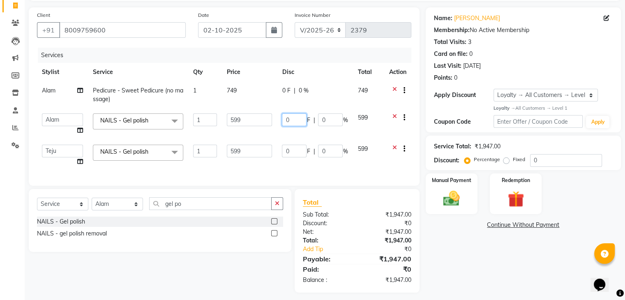
click at [293, 119] on input "0" at bounding box center [294, 119] width 25 height 13
type input "100"
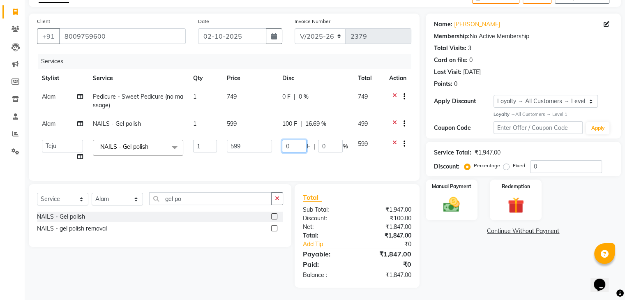
click at [296, 147] on td "0 F | 0 %" at bounding box center [315, 150] width 76 height 31
type input "0"
type input "100"
click at [457, 252] on div "Name: [PERSON_NAME] Membership: No Active Membership Total Visits: 3 Card on fi…" at bounding box center [525, 151] width 201 height 274
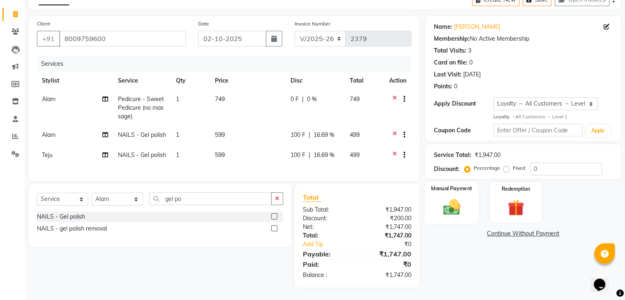
click at [447, 188] on div "Manual Payment" at bounding box center [451, 202] width 54 height 42
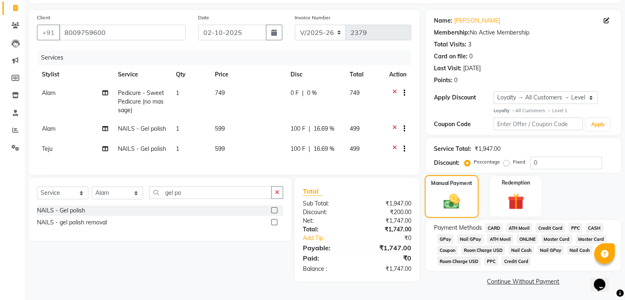
scroll to position [53, 0]
click at [274, 225] on label at bounding box center [274, 222] width 6 height 6
click at [274, 225] on input "checkbox" at bounding box center [273, 222] width 5 height 5
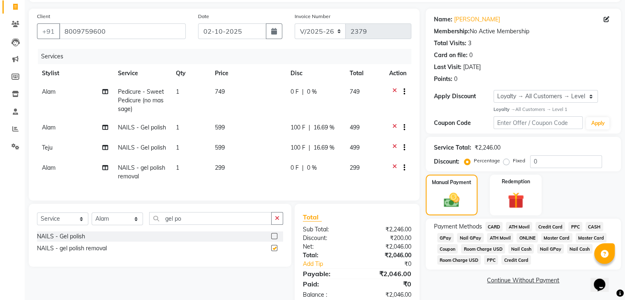
scroll to position [54, 0]
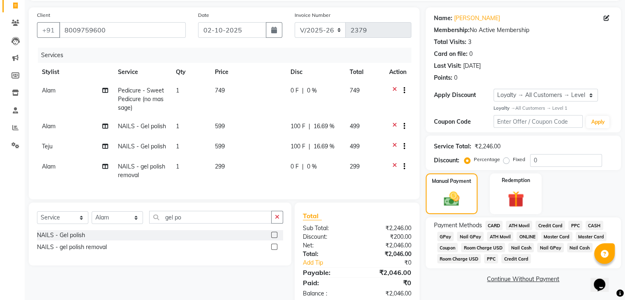
checkbox input "false"
click at [298, 166] on div "0 F | 0 %" at bounding box center [315, 166] width 50 height 9
select select "67704"
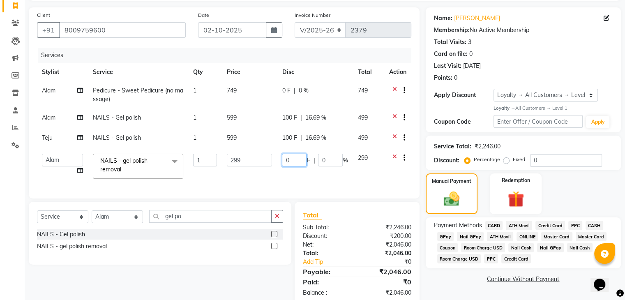
click at [292, 159] on input "0" at bounding box center [294, 160] width 25 height 13
type input "50"
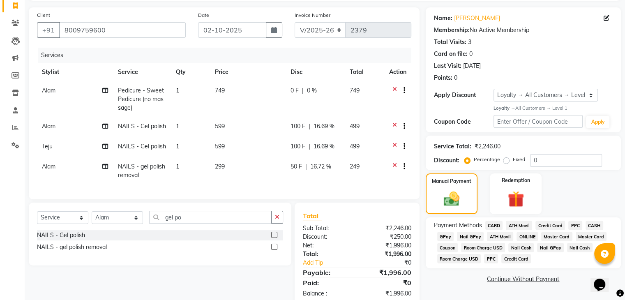
click at [264, 289] on div "Select Service Product Membership Package Voucher Prepaid Gift Card Select Styl…" at bounding box center [157, 253] width 269 height 103
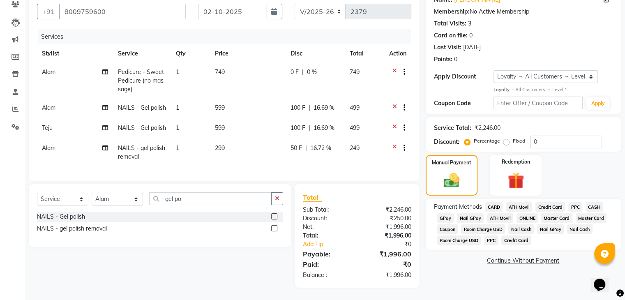
click at [524, 242] on div "Payment Methods CARD ATH Movil Credit Card PPC CASH GPay Nail GPay ATH Movil ON…" at bounding box center [522, 224] width 195 height 51
click at [301, 144] on div "50 F | 16.72 %" at bounding box center [315, 148] width 50 height 9
select select "67704"
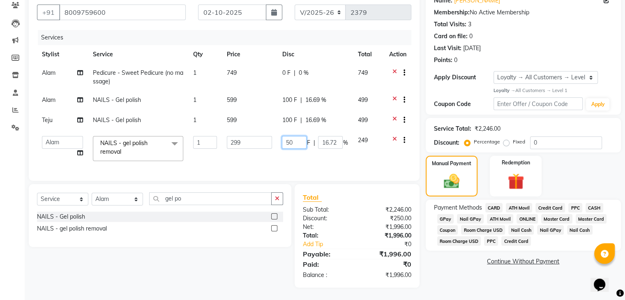
click at [296, 136] on input "50" at bounding box center [294, 142] width 25 height 13
type input "5"
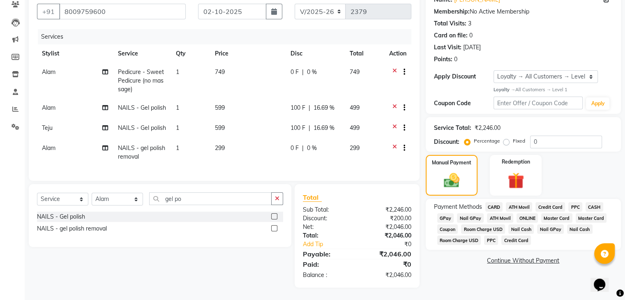
click at [307, 146] on span "0 %" at bounding box center [312, 148] width 10 height 9
select select "67704"
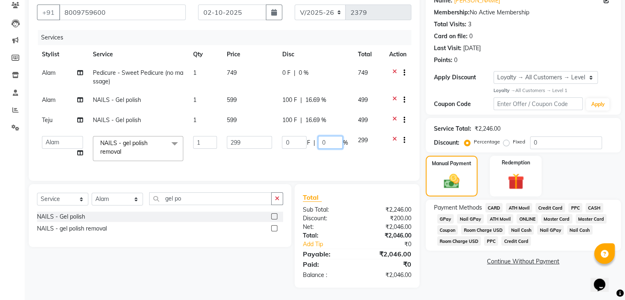
click at [328, 136] on input "0" at bounding box center [330, 142] width 25 height 13
type input "50"
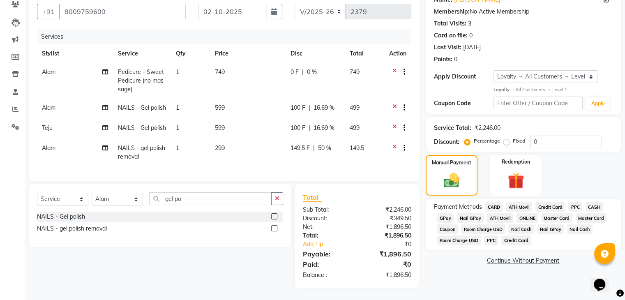
click at [454, 265] on div "Name: [PERSON_NAME] Membership: No Active Membership Total Visits: 3 Card on fi…" at bounding box center [525, 138] width 201 height 299
click at [445, 213] on span "GPay" at bounding box center [445, 217] width 17 height 9
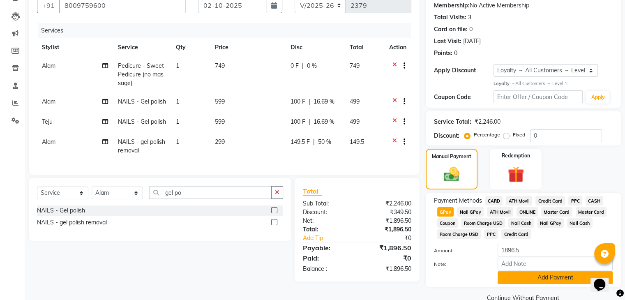
click at [519, 280] on button "Add Payment" at bounding box center [554, 277] width 115 height 13
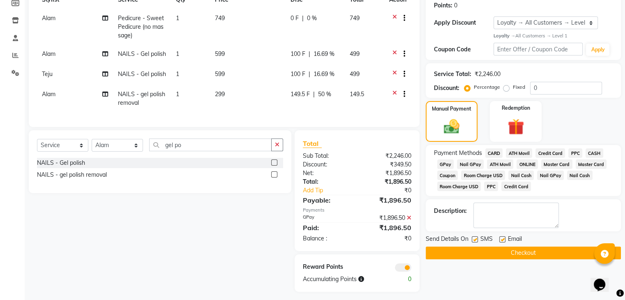
scroll to position [129, 0]
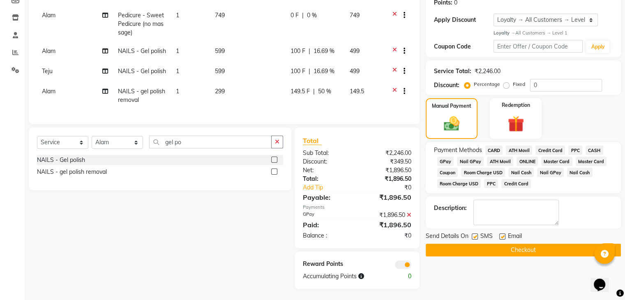
click at [500, 253] on button "Checkout" at bounding box center [522, 249] width 195 height 13
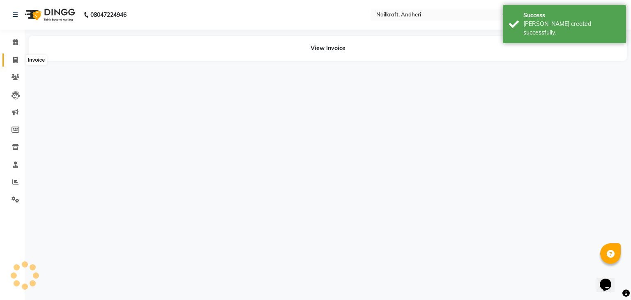
click at [13, 59] on icon at bounding box center [15, 60] width 5 height 6
select select "service"
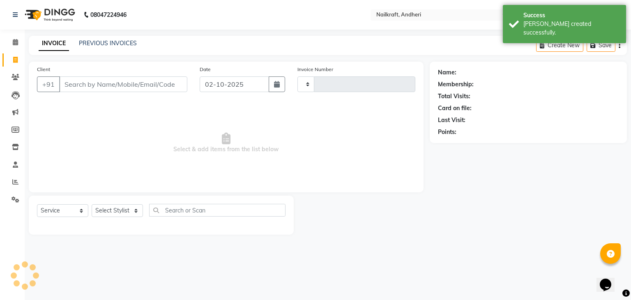
type input "2380"
select select "6081"
click at [94, 87] on input "Client" at bounding box center [123, 84] width 128 height 16
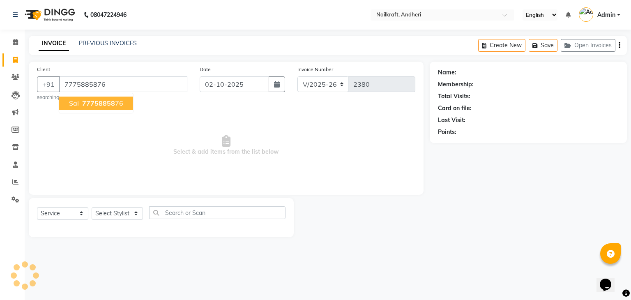
type input "7775885876"
select select "1: Object"
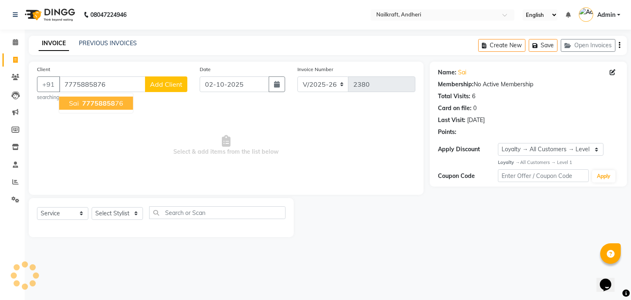
click at [84, 103] on span "77758858" at bounding box center [98, 103] width 33 height 8
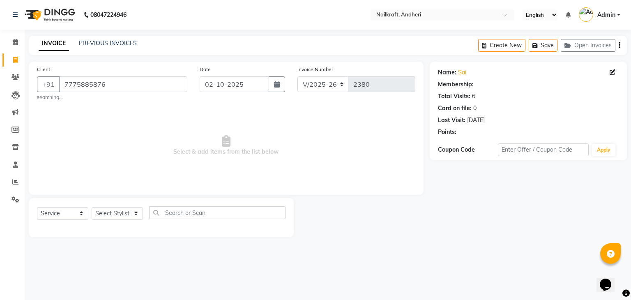
select select "1: Object"
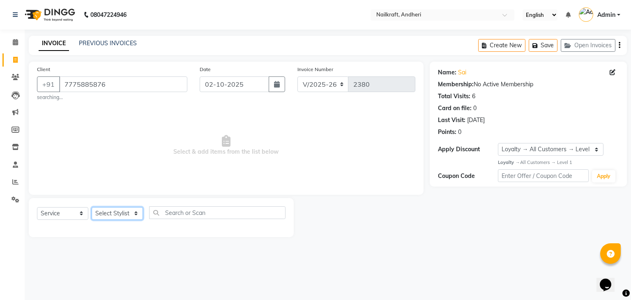
click at [112, 219] on select "Select Stylist Aarti [PERSON_NAME] [PERSON_NAME] [PERSON_NAME] NailKraft [MEDIC…" at bounding box center [117, 213] width 51 height 13
select select "92124"
click at [92, 207] on select "Select Stylist Aarti [PERSON_NAME] [PERSON_NAME] [PERSON_NAME] NailKraft [MEDIC…" at bounding box center [117, 213] width 51 height 13
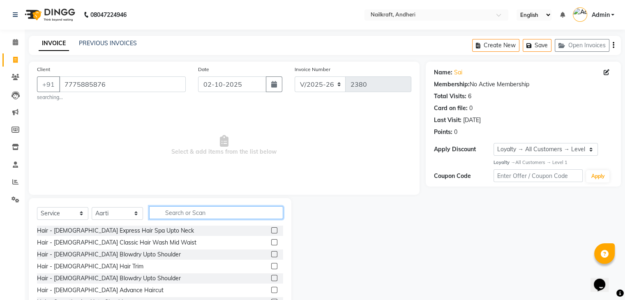
click at [177, 214] on input "text" at bounding box center [216, 212] width 134 height 13
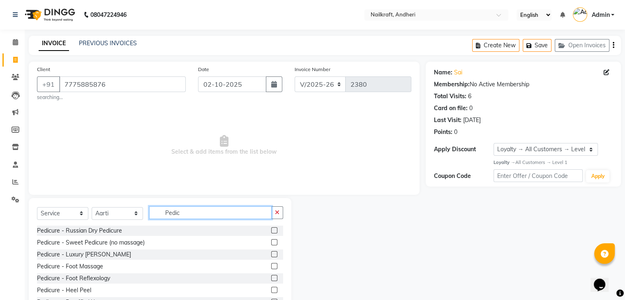
type input "Pedic"
click at [271, 243] on label at bounding box center [274, 242] width 6 height 6
click at [271, 243] on input "checkbox" at bounding box center [273, 242] width 5 height 5
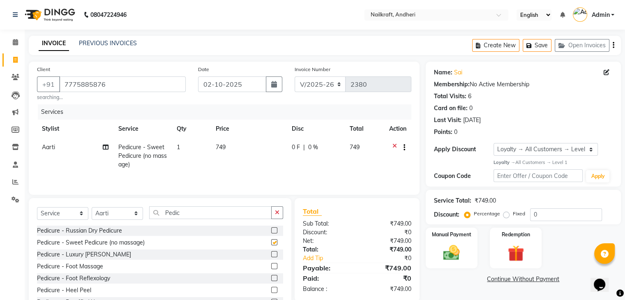
checkbox input "false"
click at [195, 213] on input "Pedic" at bounding box center [210, 212] width 122 height 13
type input "P"
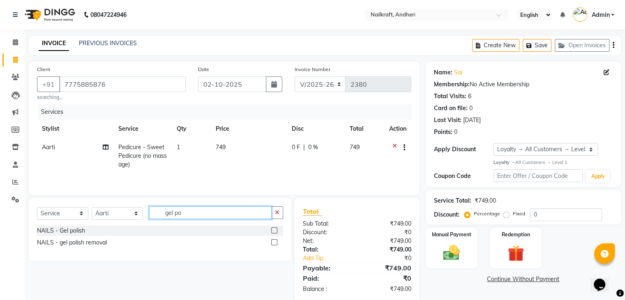
type input "gel po"
click at [277, 231] on label at bounding box center [274, 230] width 6 height 6
click at [276, 231] on input "checkbox" at bounding box center [273, 230] width 5 height 5
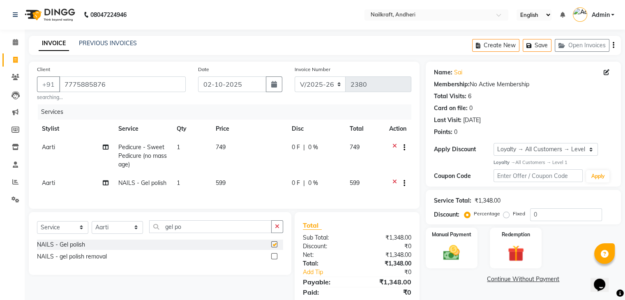
checkbox input "false"
click at [212, 233] on input "gel po" at bounding box center [210, 226] width 122 height 13
type input "g"
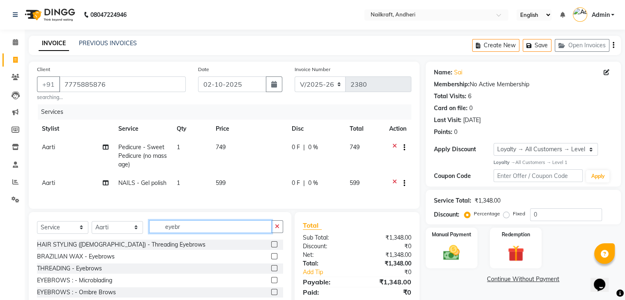
type input "eyebr"
click at [276, 271] on label at bounding box center [274, 268] width 6 height 6
click at [276, 271] on input "checkbox" at bounding box center [273, 268] width 5 height 5
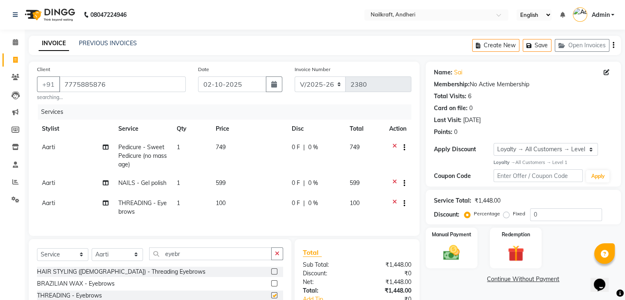
checkbox input "false"
click at [57, 258] on select "Select Service Product Membership Package Voucher Prepaid Gift Card" at bounding box center [62, 254] width 51 height 13
click at [37, 255] on select "Select Service Product Membership Package Voucher Prepaid Gift Card" at bounding box center [62, 254] width 51 height 13
click at [274, 274] on label at bounding box center [274, 271] width 6 height 6
click at [274, 274] on input "checkbox" at bounding box center [273, 271] width 5 height 5
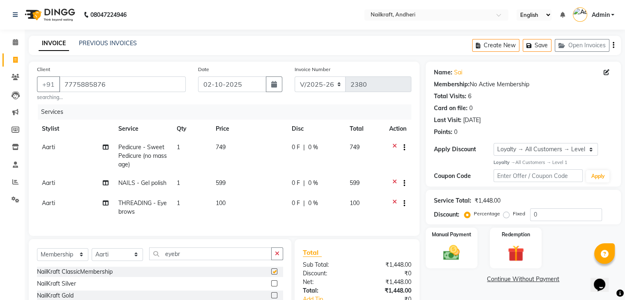
select select "select"
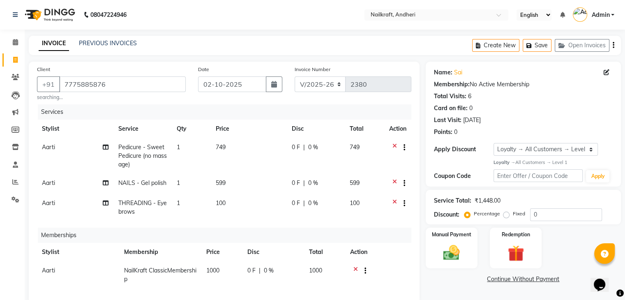
click at [56, 183] on td "Aarti" at bounding box center [75, 184] width 76 height 20
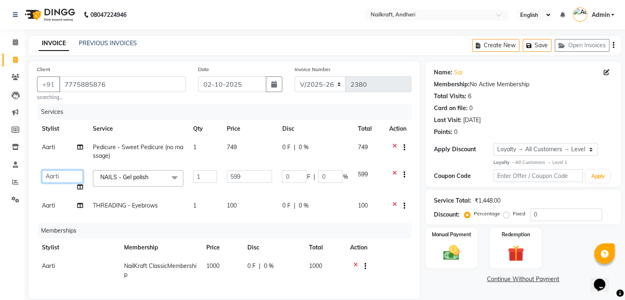
click at [55, 172] on select "[PERSON_NAME] [PERSON_NAME] [PERSON_NAME] [MEDICAL_DATA][PERSON_NAME] [PERSON_N…" at bounding box center [62, 176] width 41 height 13
select select "90866"
click at [46, 213] on td "Aarti" at bounding box center [62, 206] width 51 height 20
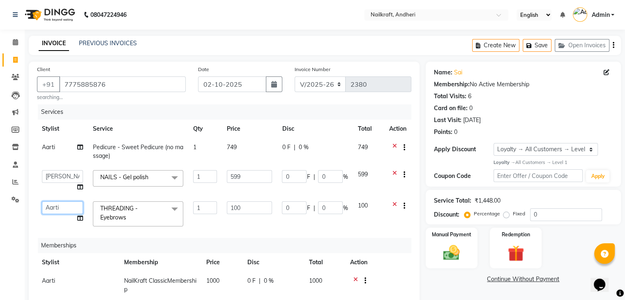
click at [53, 208] on select "[PERSON_NAME] [PERSON_NAME] [PERSON_NAME] [MEDICAL_DATA][PERSON_NAME] [PERSON_N…" at bounding box center [62, 207] width 41 height 13
select select "88169"
click at [52, 278] on span "Aarti" at bounding box center [48, 280] width 13 height 7
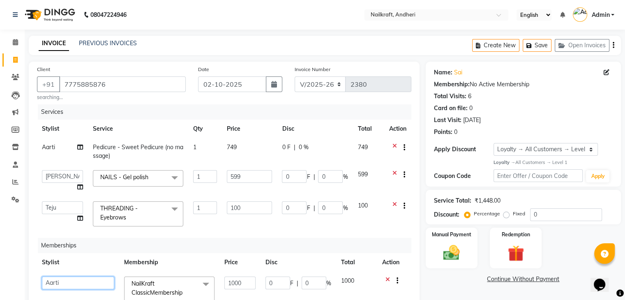
click at [54, 279] on select "[PERSON_NAME] [PERSON_NAME] [PERSON_NAME] [MEDICAL_DATA][PERSON_NAME] [PERSON_N…" at bounding box center [78, 282] width 72 height 13
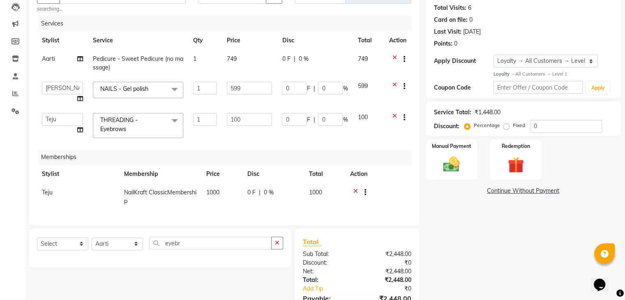
scroll to position [99, 0]
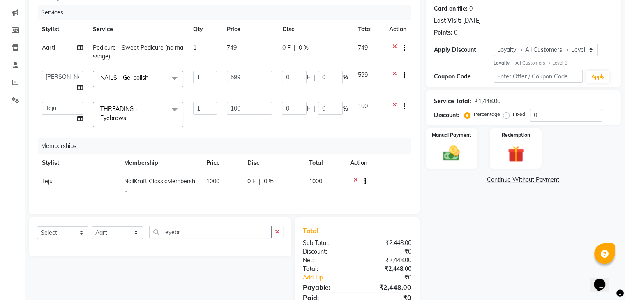
click at [452, 211] on div "Name: Sai Membership: No Active Membership Total Visits: 6 Card on file: 0 Last…" at bounding box center [525, 141] width 201 height 358
click at [319, 107] on input "0" at bounding box center [330, 108] width 25 height 13
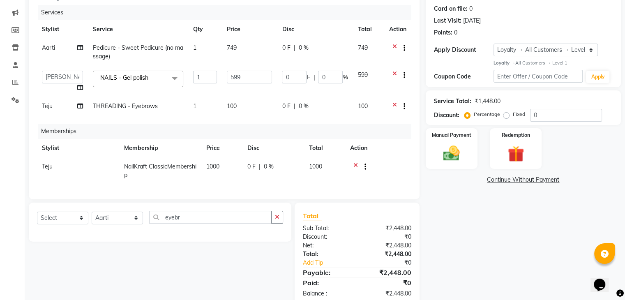
click at [284, 108] on span "0 F" at bounding box center [286, 106] width 8 height 9
select select "88169"
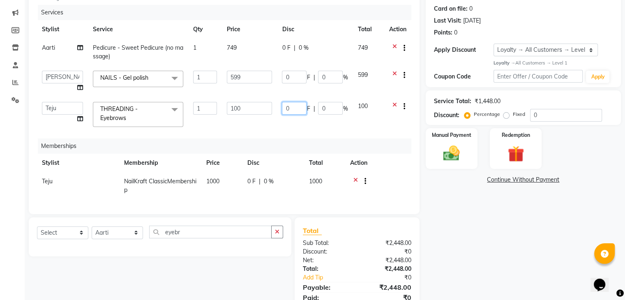
click at [292, 106] on input "0" at bounding box center [294, 108] width 25 height 13
type input "20"
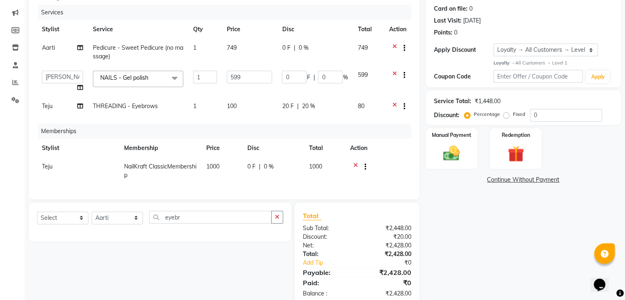
click at [514, 222] on div "Name: Sai Membership: No Active Membership Total Visits: 6 Card on file: 0 Last…" at bounding box center [525, 134] width 201 height 344
click at [279, 48] on td "0 F | 0 %" at bounding box center [315, 52] width 76 height 27
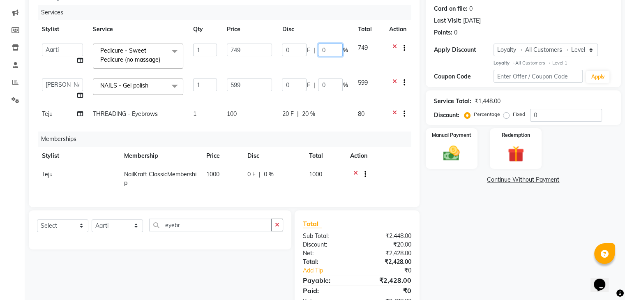
click at [333, 52] on input "0" at bounding box center [330, 50] width 25 height 13
type input "20"
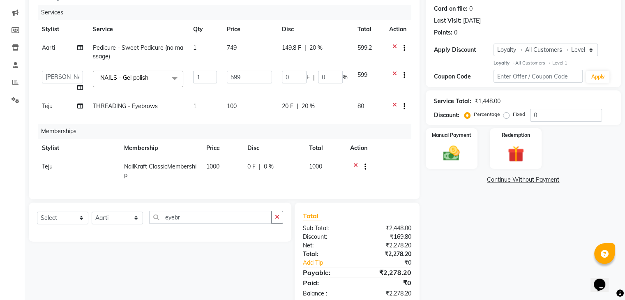
click at [481, 239] on div "Name: Sai Membership: No Active Membership Total Visits: 6 Card on file: 0 Last…" at bounding box center [525, 134] width 201 height 344
click at [479, 186] on div "Name: Sai Membership: No Active Membership Total Visits: 6 Card on file: 0 Last…" at bounding box center [525, 134] width 201 height 344
click at [237, 78] on input "599" at bounding box center [249, 77] width 45 height 13
type input "519"
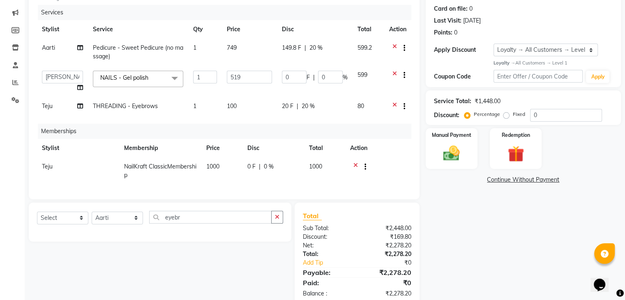
click at [462, 245] on div "Name: Sai Membership: No Active Membership Total Visits: 6 Card on file: 0 Last…" at bounding box center [525, 134] width 201 height 344
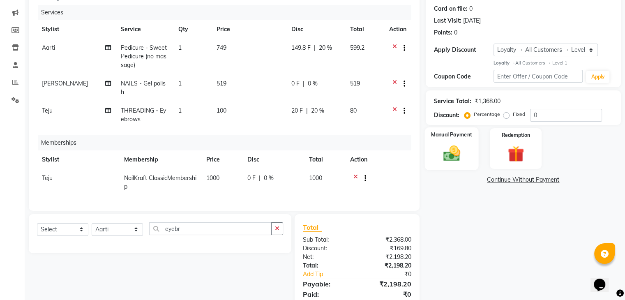
click at [455, 130] on div "Manual Payment" at bounding box center [451, 148] width 54 height 42
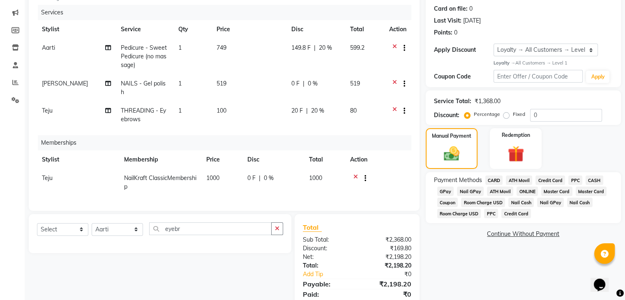
click at [443, 194] on span "GPay" at bounding box center [445, 190] width 17 height 9
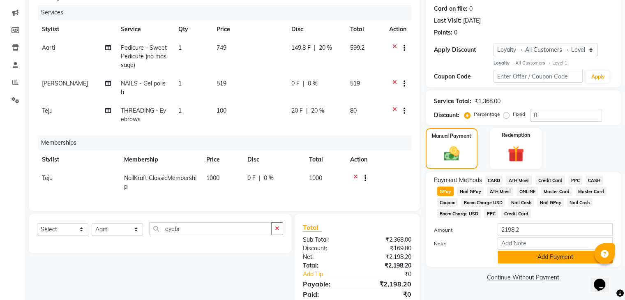
click at [531, 260] on button "Add Payment" at bounding box center [554, 256] width 115 height 13
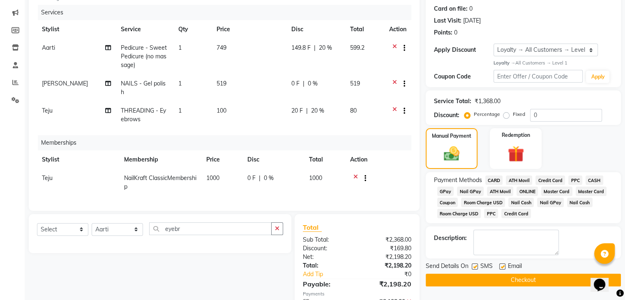
scroll to position [187, 0]
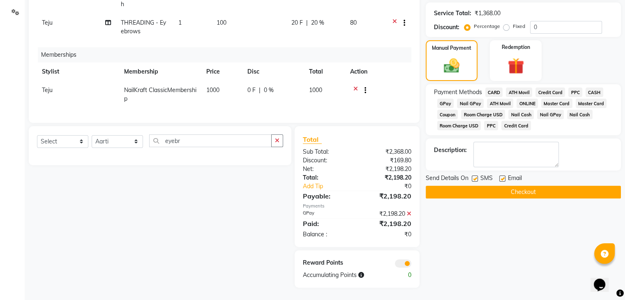
click at [530, 184] on div "Send Details On SMS Email" at bounding box center [522, 179] width 195 height 10
click at [529, 191] on button "Checkout" at bounding box center [522, 192] width 195 height 13
